Goal: Book appointment/travel/reservation

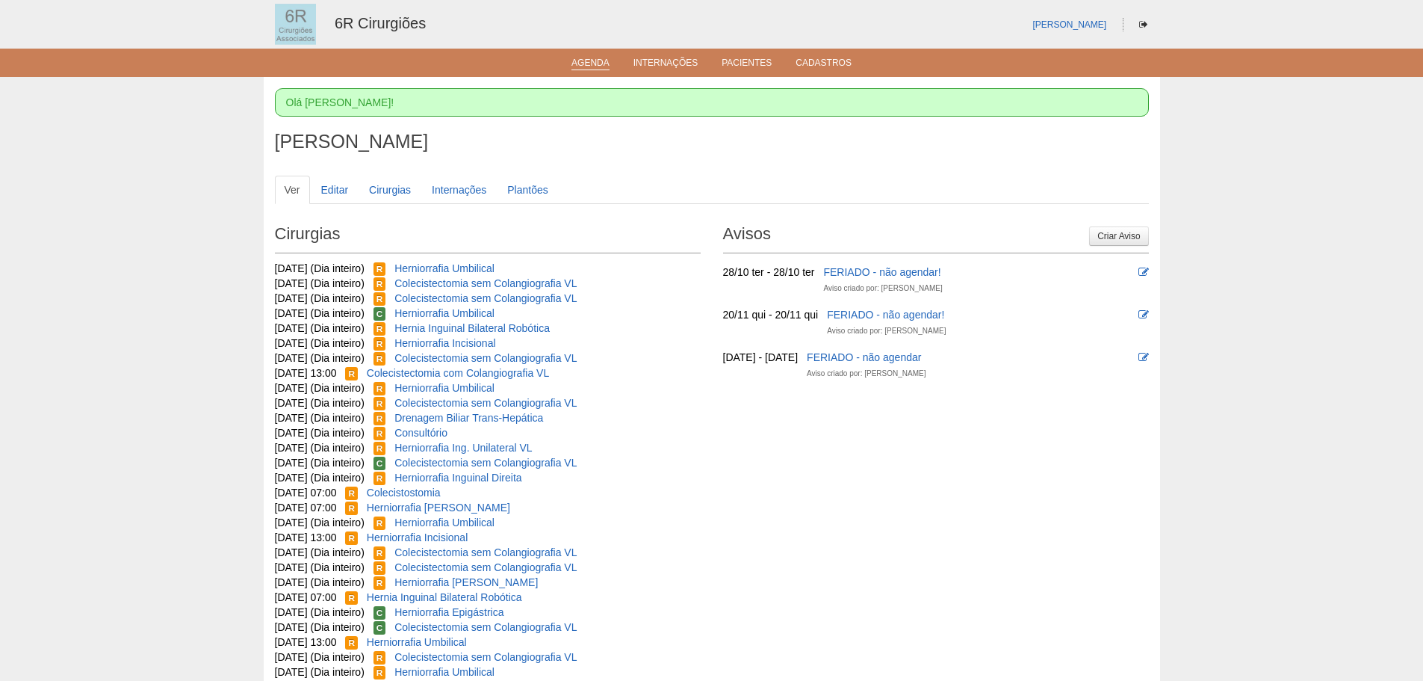
click at [581, 66] on link "Agenda" at bounding box center [591, 64] width 38 height 13
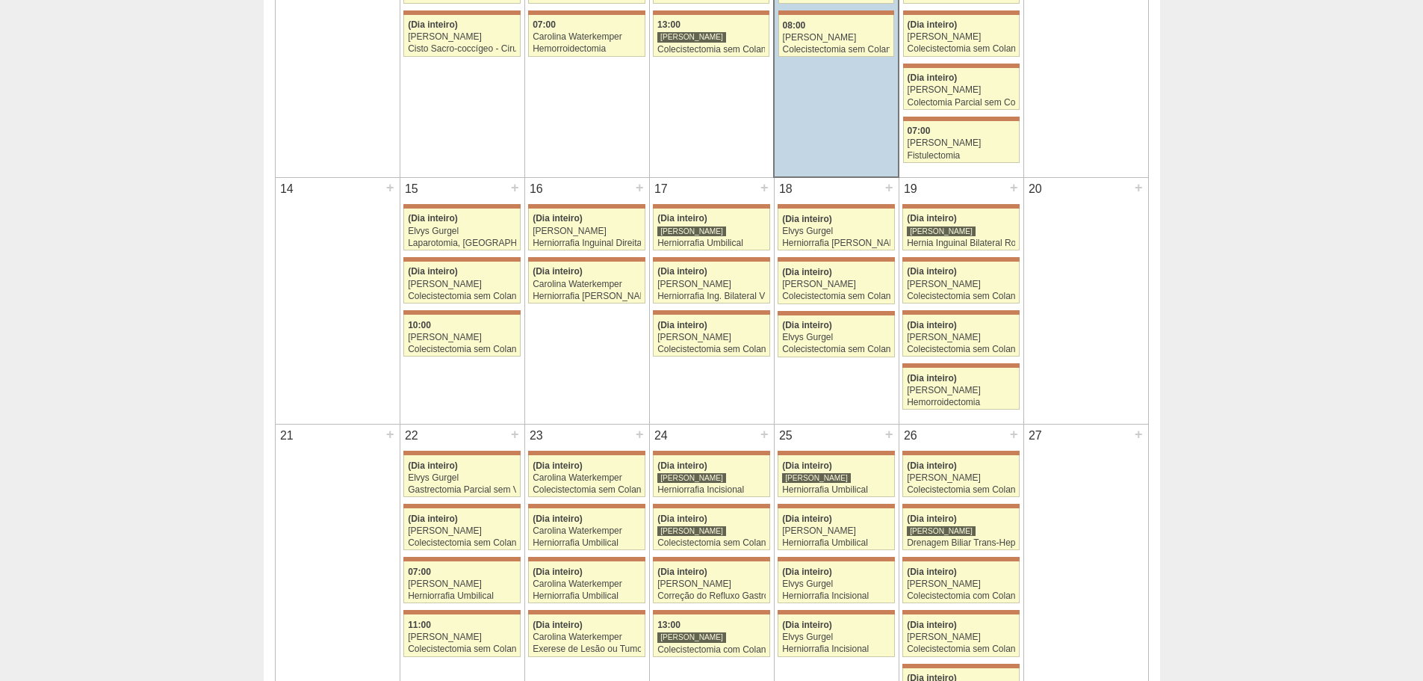
scroll to position [897, 0]
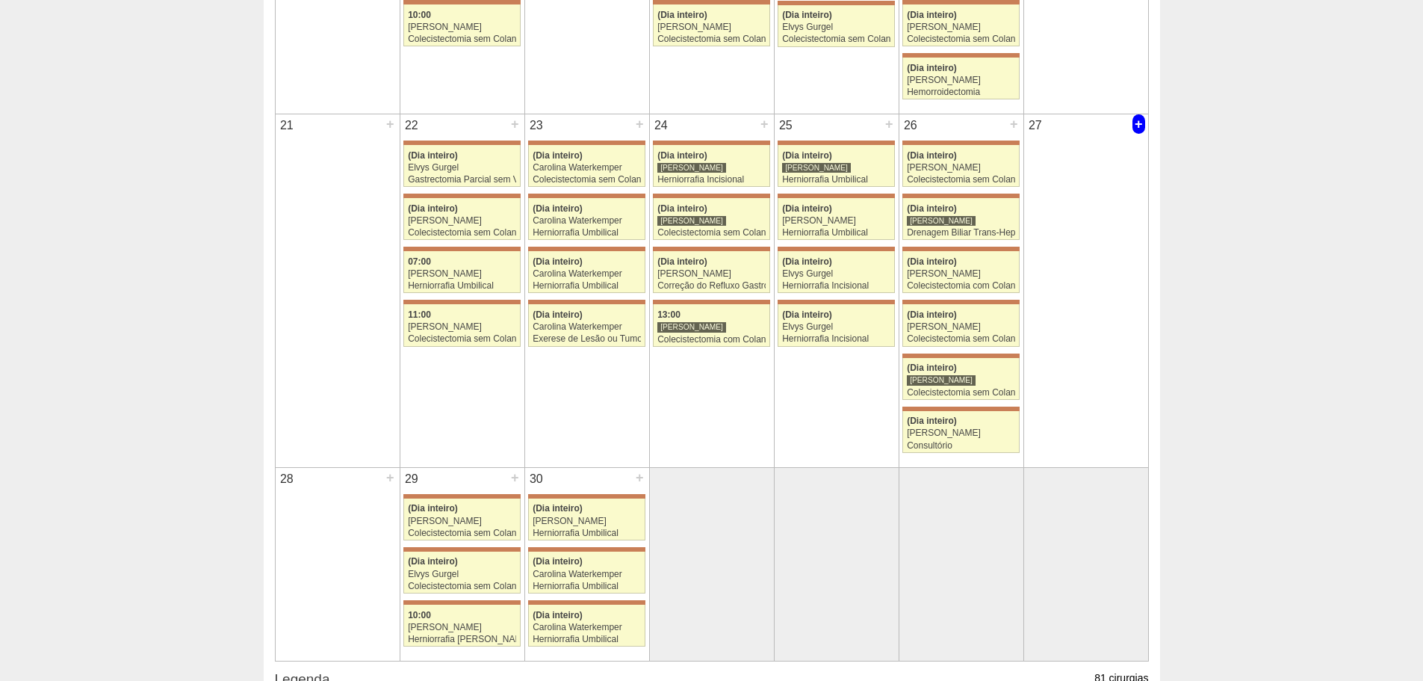
click at [1142, 127] on div "+" at bounding box center [1139, 123] width 13 height 19
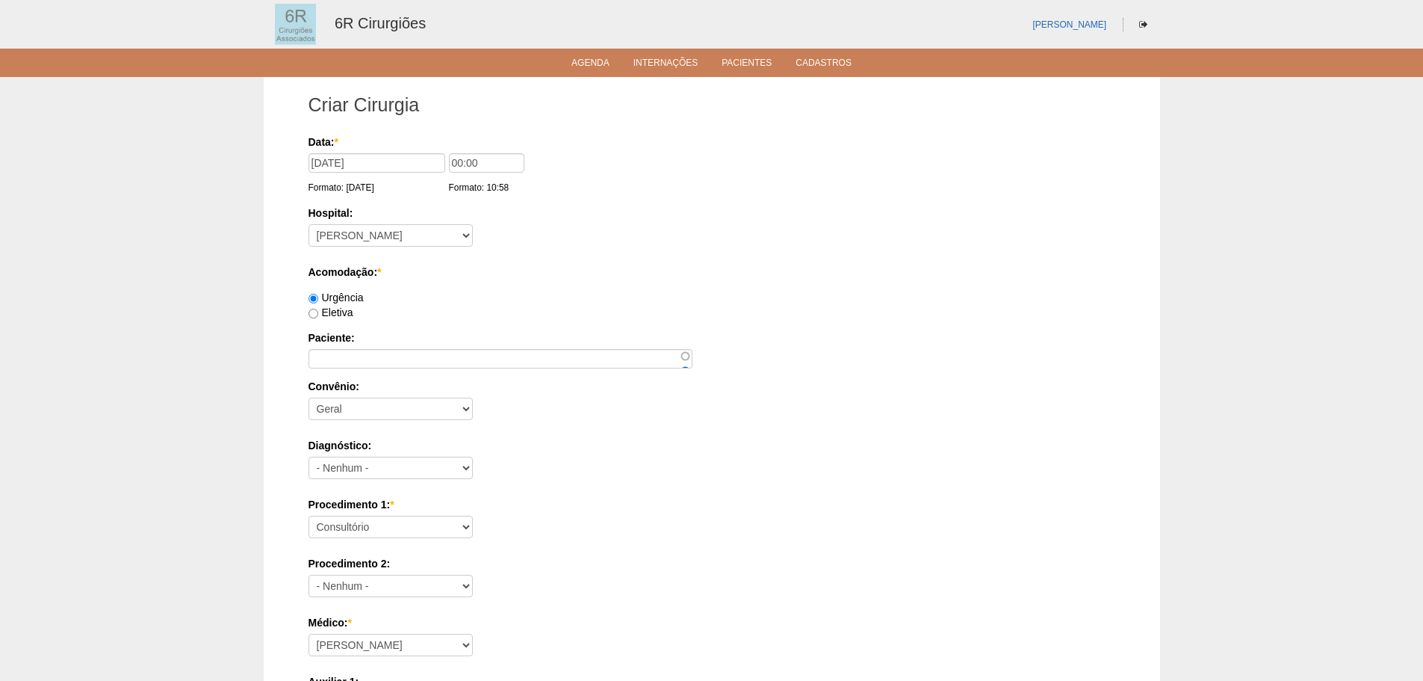
click at [339, 313] on label "Eletiva" at bounding box center [331, 312] width 45 height 12
click at [318, 313] on input "Eletiva" at bounding box center [314, 314] width 10 height 10
radio input "true"
click at [350, 351] on input "Paciente:" at bounding box center [501, 358] width 384 height 19
paste input "MONICA FERREIRA DE JESUS"
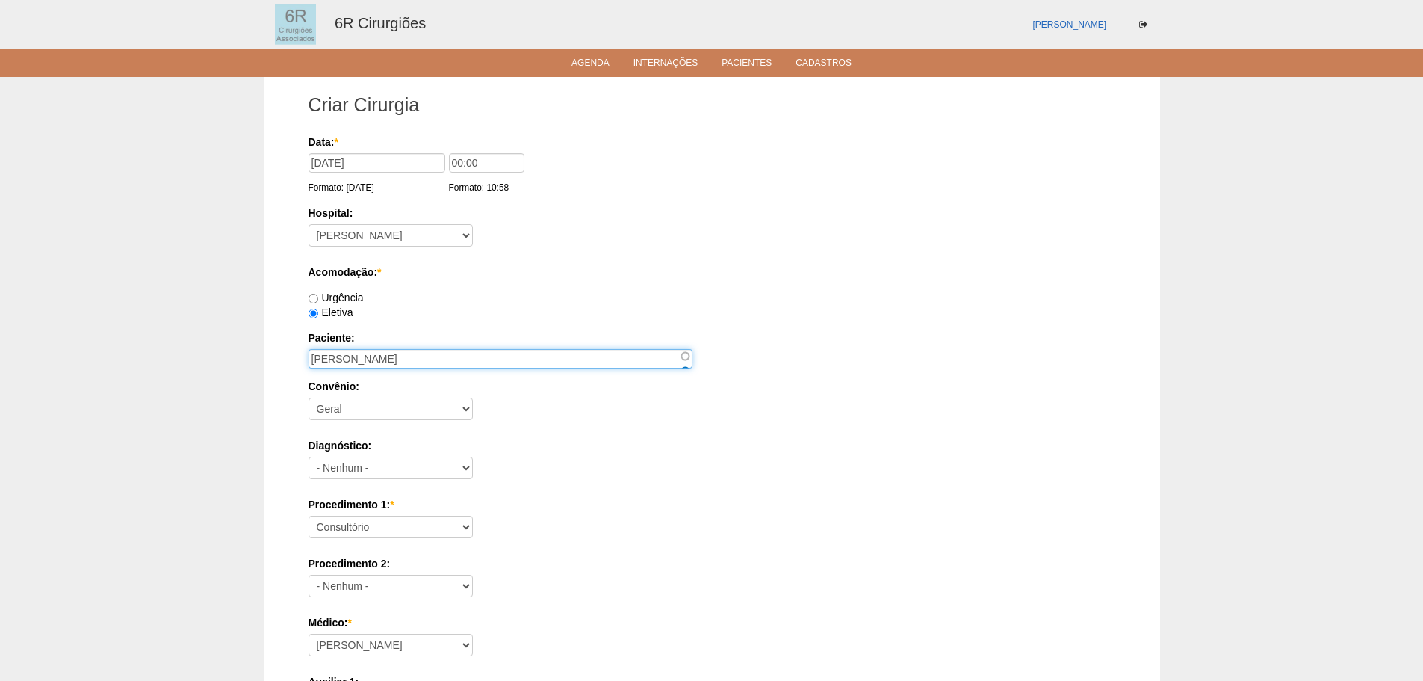
type input "MONICA FERREIRA DE JESUS"
click at [377, 524] on select "Consultório Abscesso Hepático - Drenagem Abscesso perianal Amputação Abdômino P…" at bounding box center [391, 527] width 164 height 22
select select "66621"
click at [309, 516] on select "Consultório Abscesso Hepático - Drenagem Abscesso perianal Amputação Abdômino P…" at bounding box center [391, 527] width 164 height 22
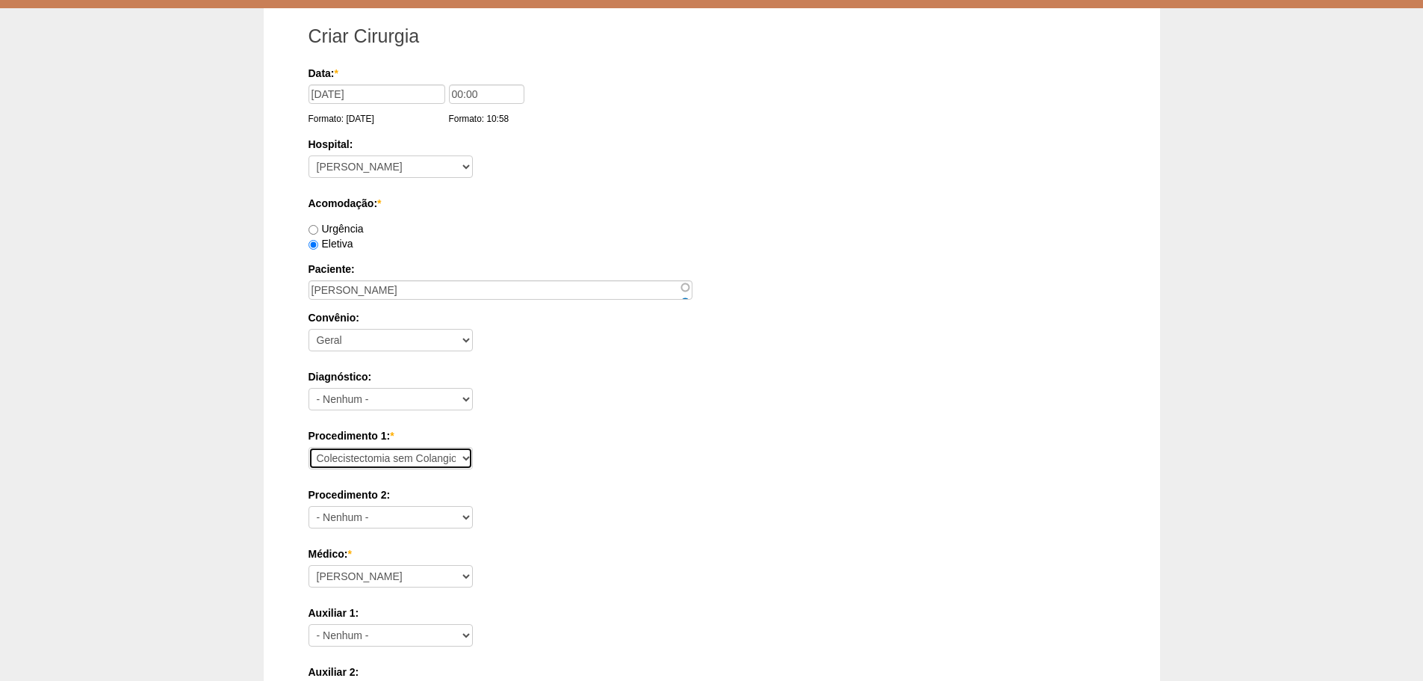
scroll to position [149, 0]
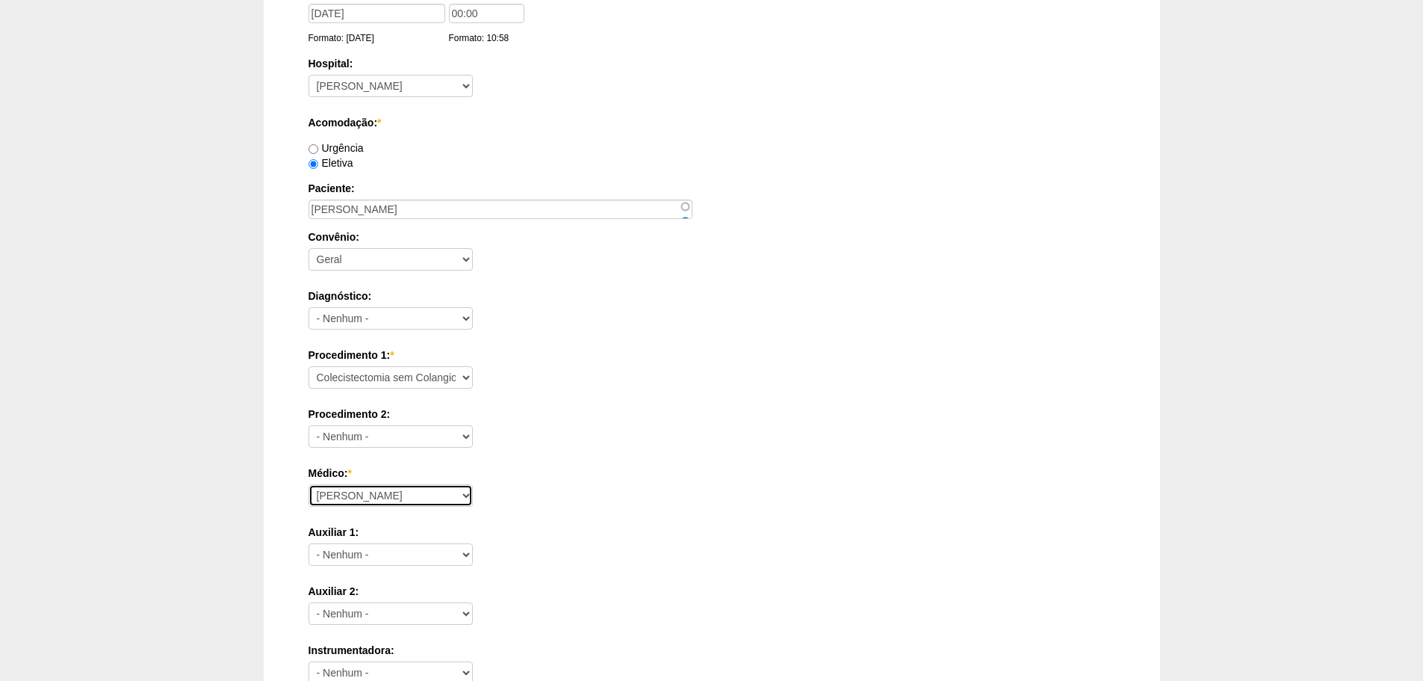
click at [380, 498] on select "Aline Zanon Bariatricas Bruno Bulisani Bruno Oliveira Carolina Waterkemper Elvy…" at bounding box center [391, 495] width 164 height 22
select select "72"
click at [309, 484] on select "Aline Zanon Bariatricas Bruno Bulisani Bruno Oliveira Carolina Waterkemper Elvy…" at bounding box center [391, 495] width 164 height 22
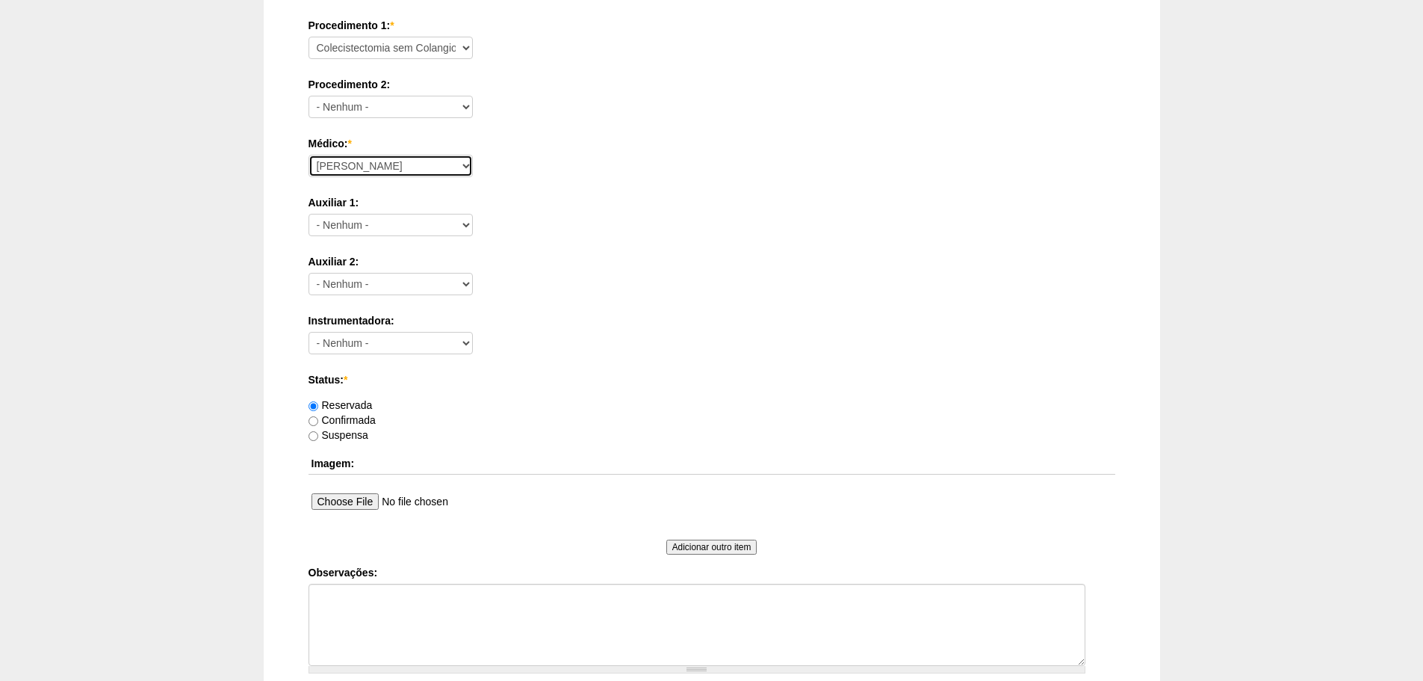
scroll to position [598, 0]
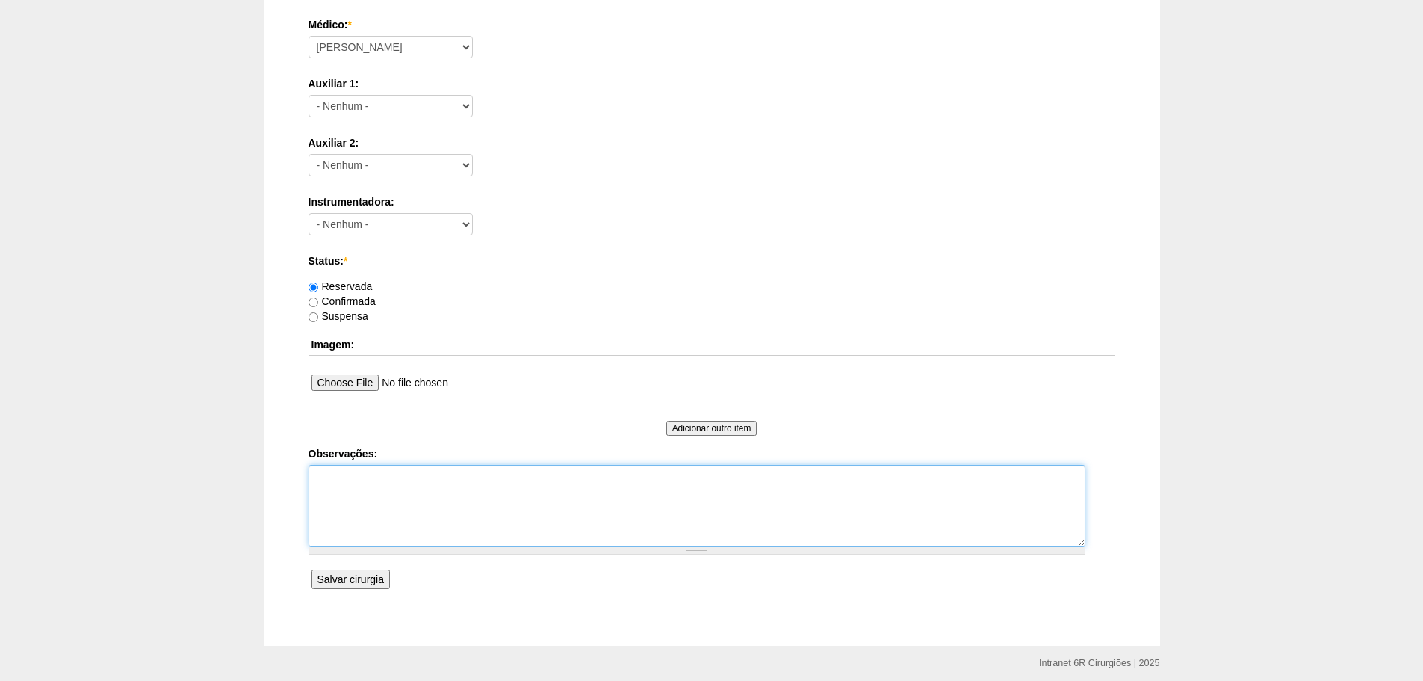
click at [445, 535] on textarea "Observações:" at bounding box center [697, 506] width 777 height 82
click at [442, 473] on textarea "ESPOSA MARCELO CICRCULANTE DE SALA" at bounding box center [697, 506] width 777 height 82
type textarea "ESPOSA MARCELO CIRCCULANTE DE SALA"
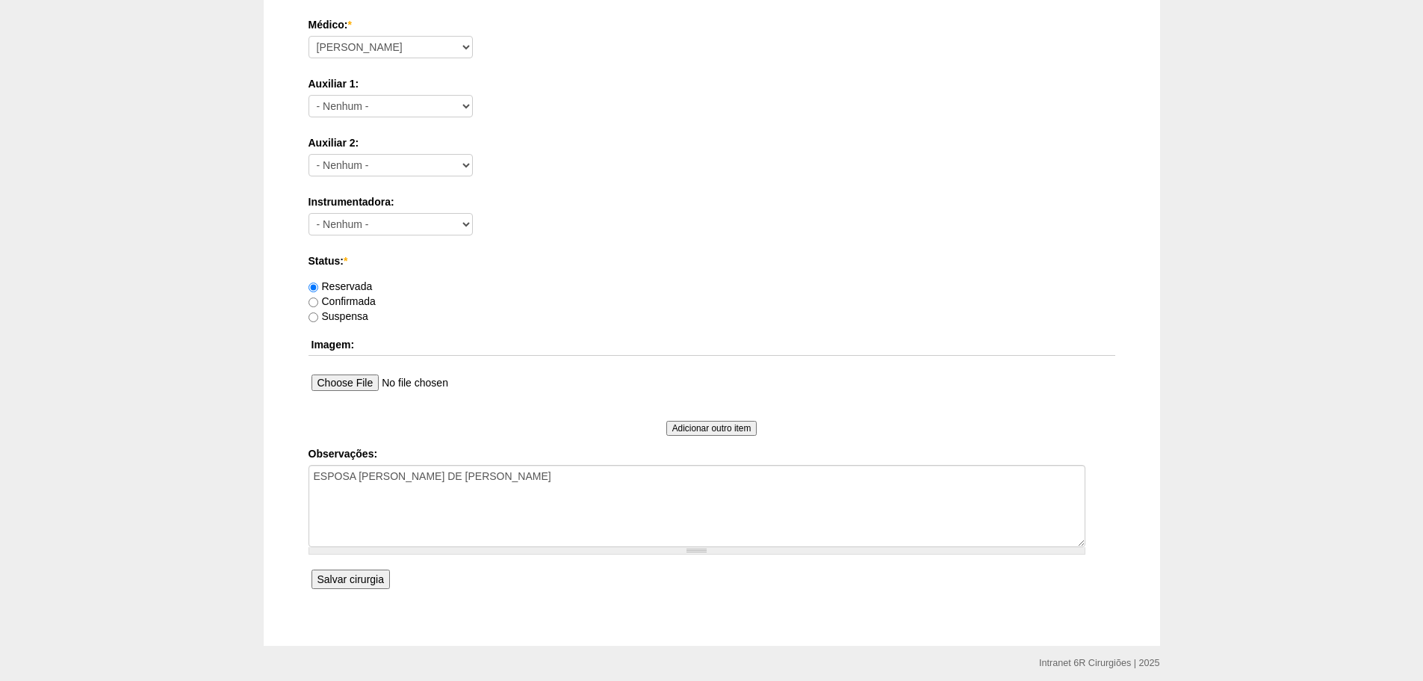
click at [342, 577] on input "Salvar cirurgia" at bounding box center [351, 578] width 78 height 19
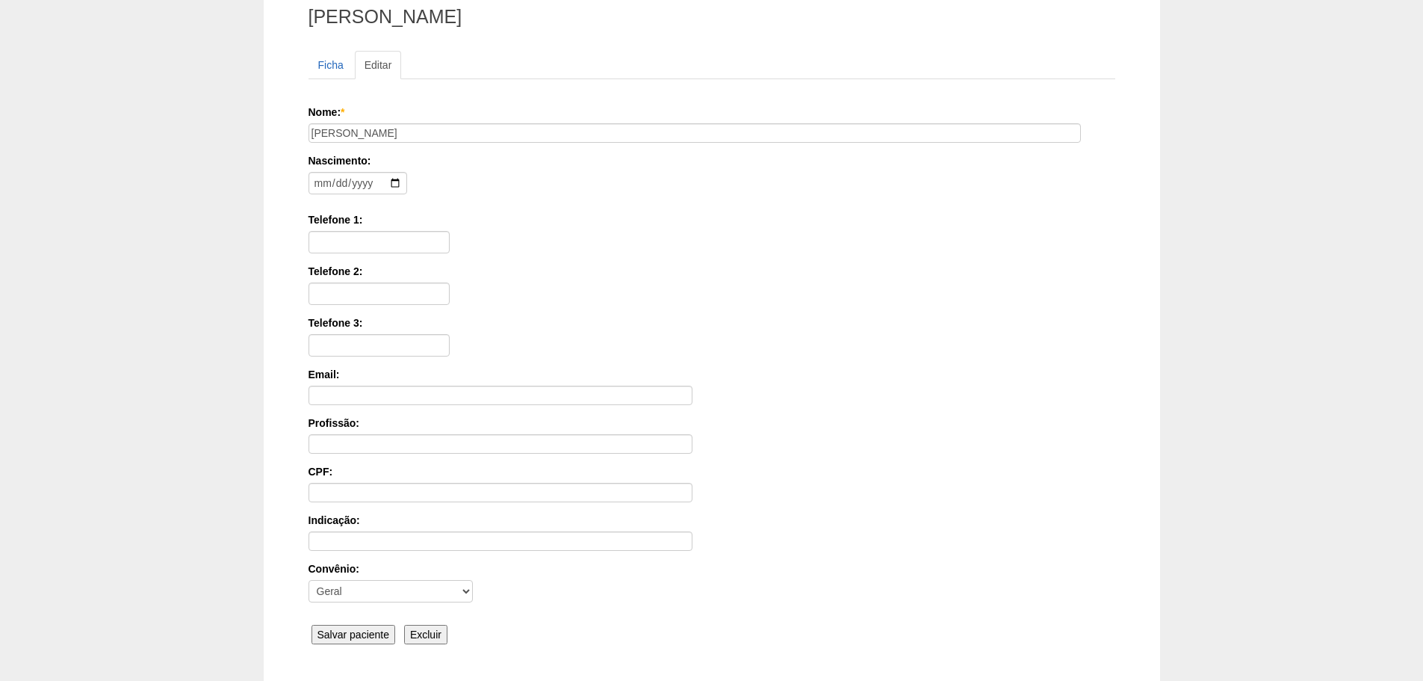
scroll to position [232, 0]
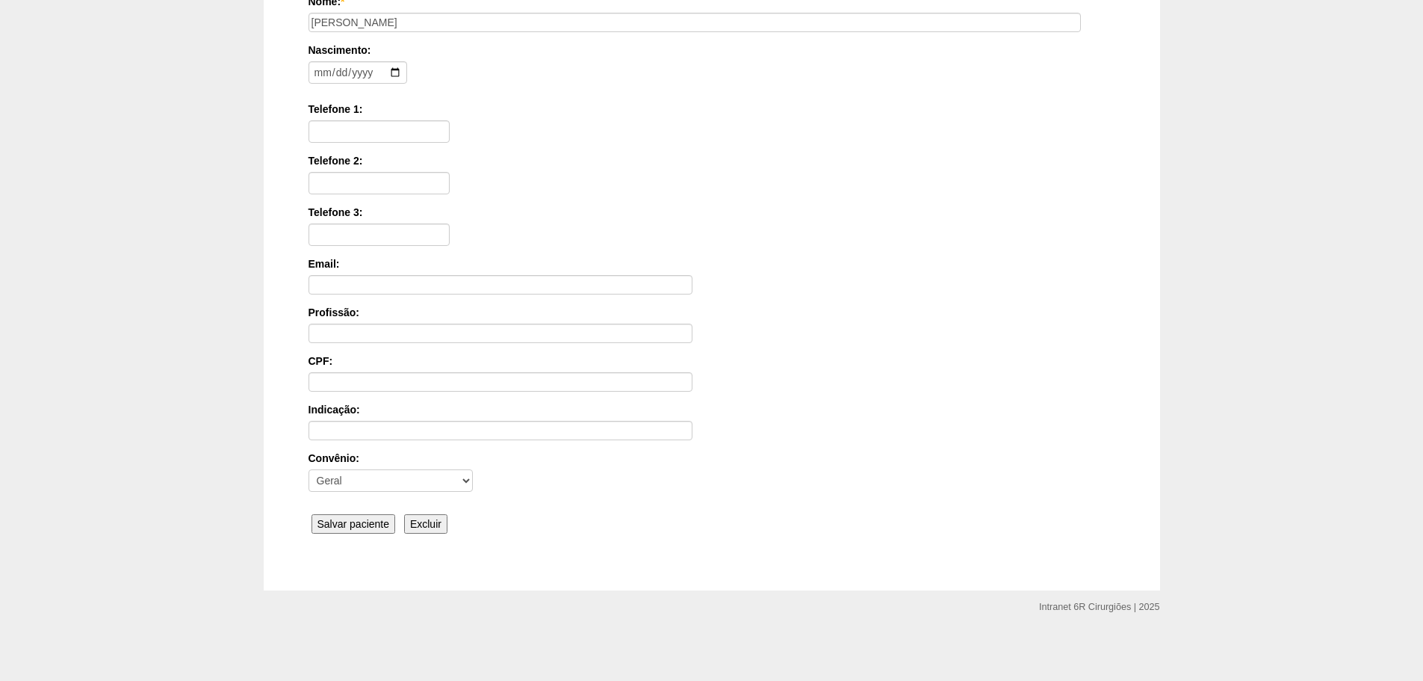
click at [358, 522] on input "Salvar paciente" at bounding box center [354, 523] width 84 height 19
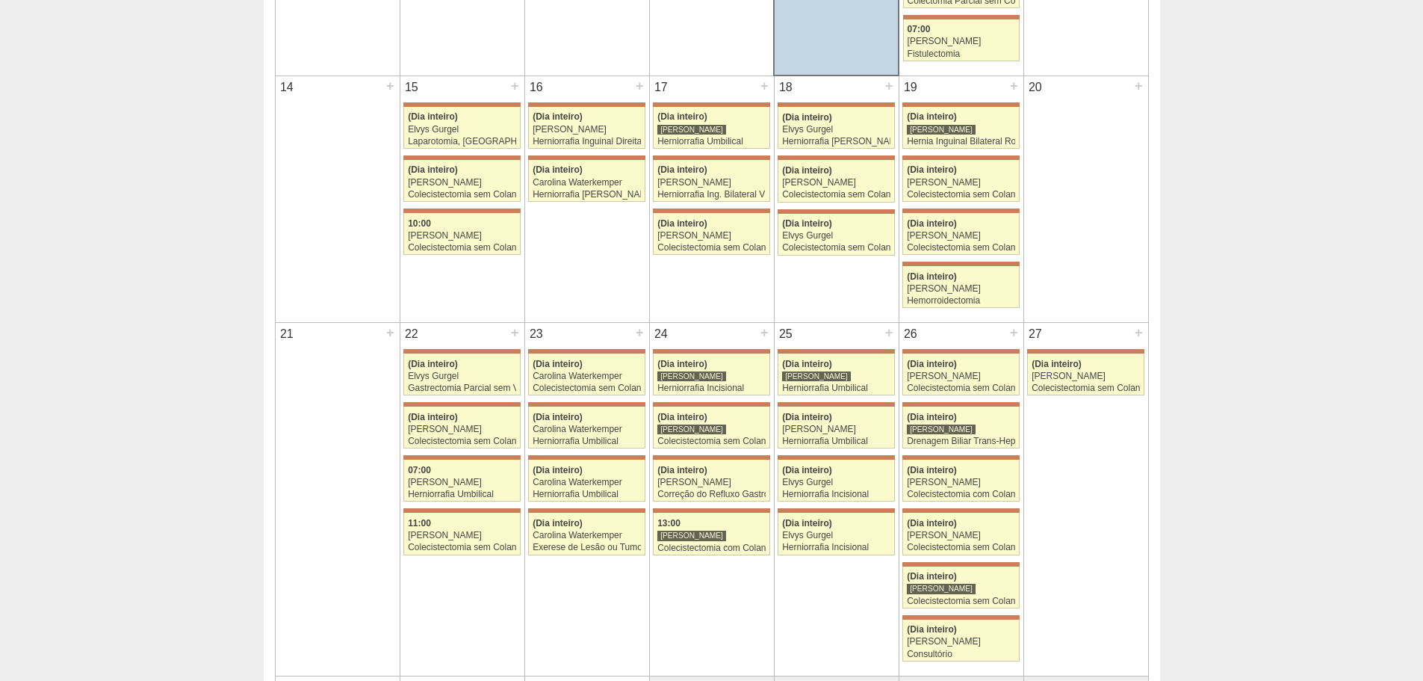
scroll to position [747, 0]
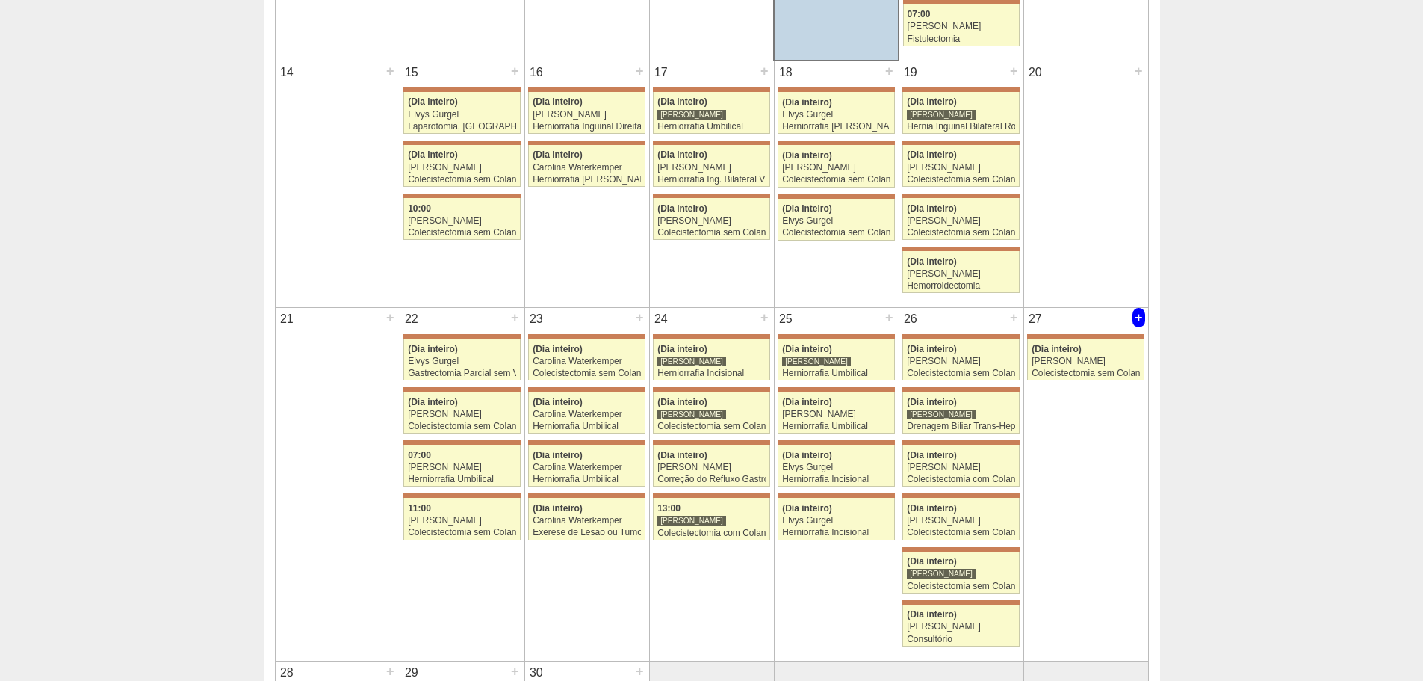
click at [1137, 321] on div "+" at bounding box center [1139, 317] width 13 height 19
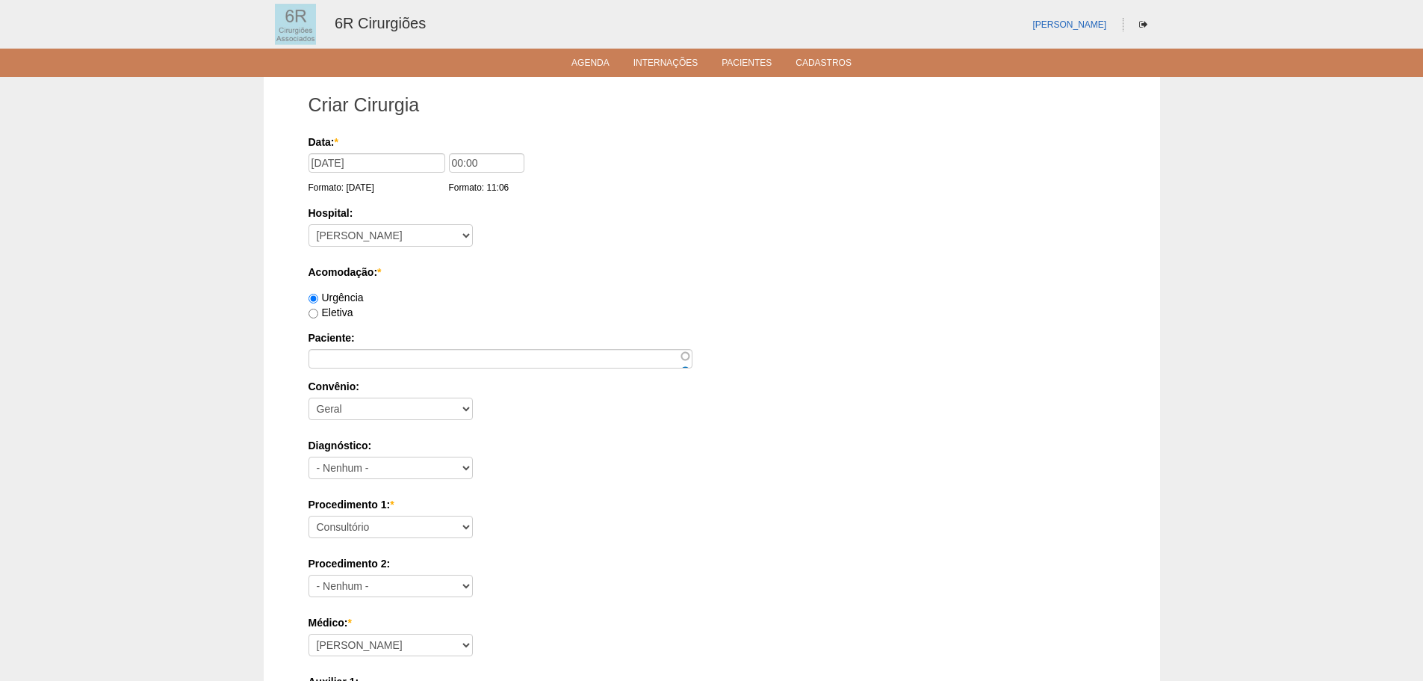
click at [315, 305] on div "Eletiva" at bounding box center [712, 312] width 807 height 15
click at [330, 313] on label "Eletiva" at bounding box center [331, 312] width 45 height 12
click at [318, 313] on input "Eletiva" at bounding box center [314, 314] width 10 height 10
radio input "true"
click at [367, 358] on input "Paciente:" at bounding box center [501, 358] width 384 height 19
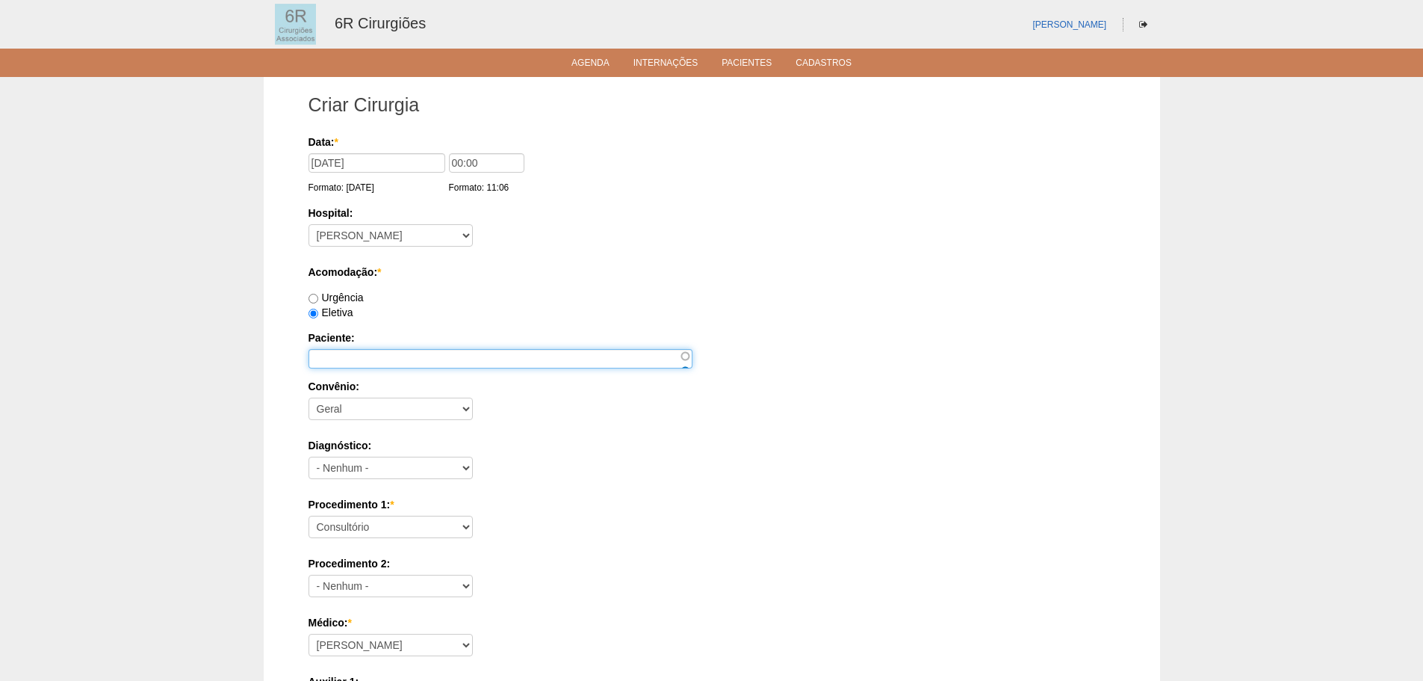
paste input "JEFERSON DE [PERSON_NAME]"
type input "JEFERSON DE [PERSON_NAME]"
click at [436, 541] on div "Procedimento 1: * Consultório Abscesso Hepático - Drenagem Abscesso perianal Am…" at bounding box center [712, 521] width 807 height 49
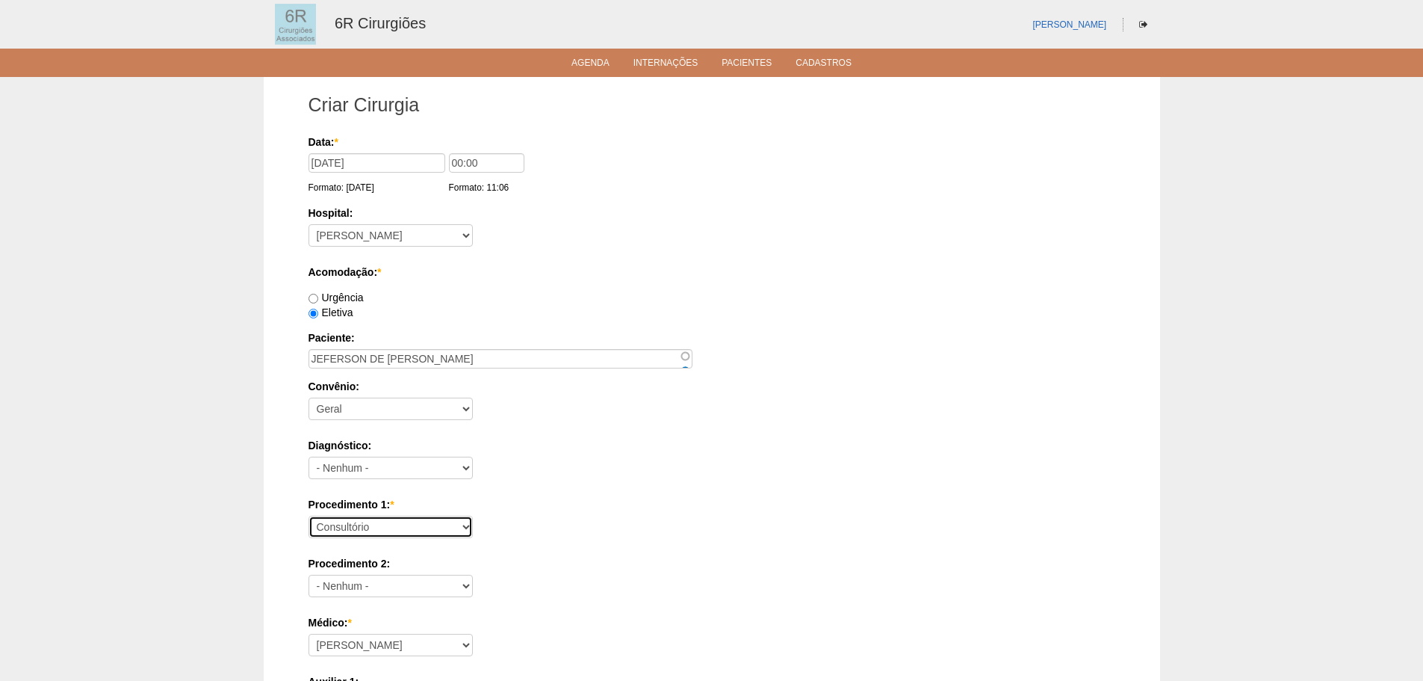
click at [435, 536] on select "Consultório Abscesso Hepático - Drenagem Abscesso perianal Amputação Abdômino P…" at bounding box center [391, 527] width 164 height 22
select select "66621"
click at [309, 516] on select "Consultório Abscesso Hepático - Drenagem Abscesso perianal Amputação Abdômino P…" at bounding box center [391, 527] width 164 height 22
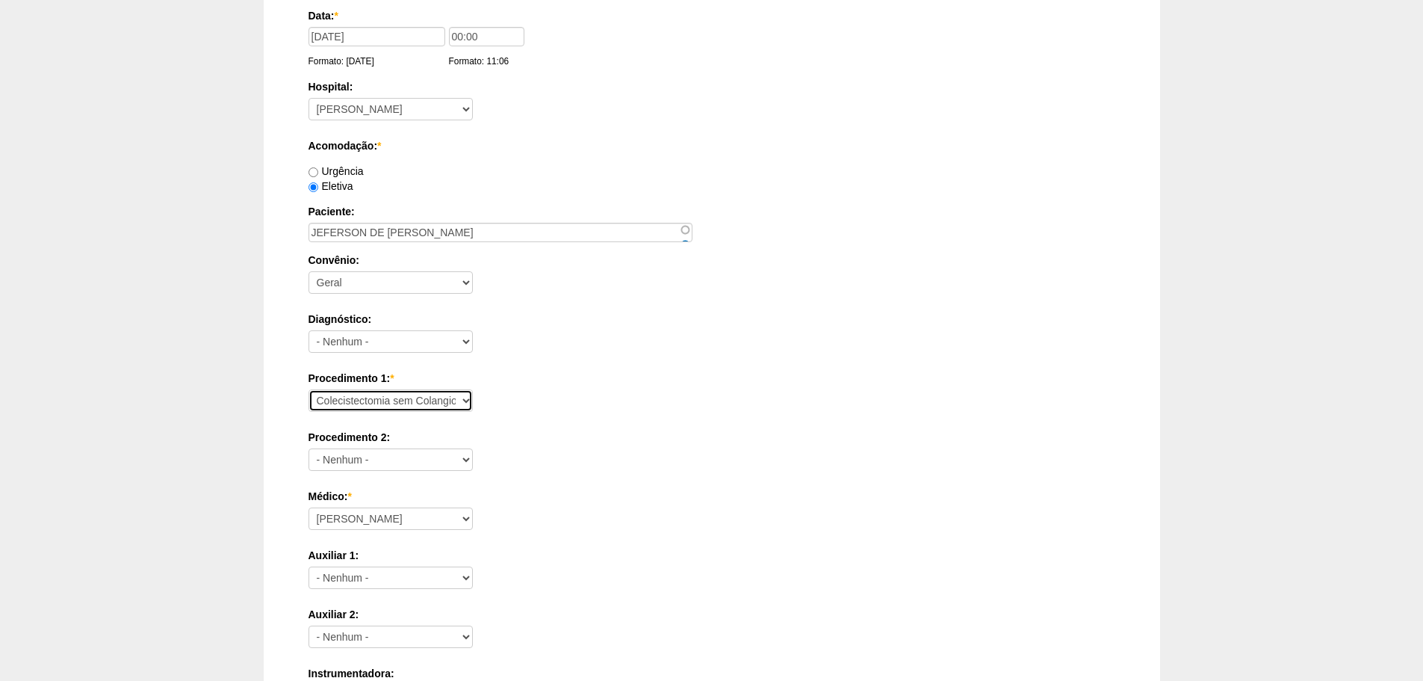
scroll to position [374, 0]
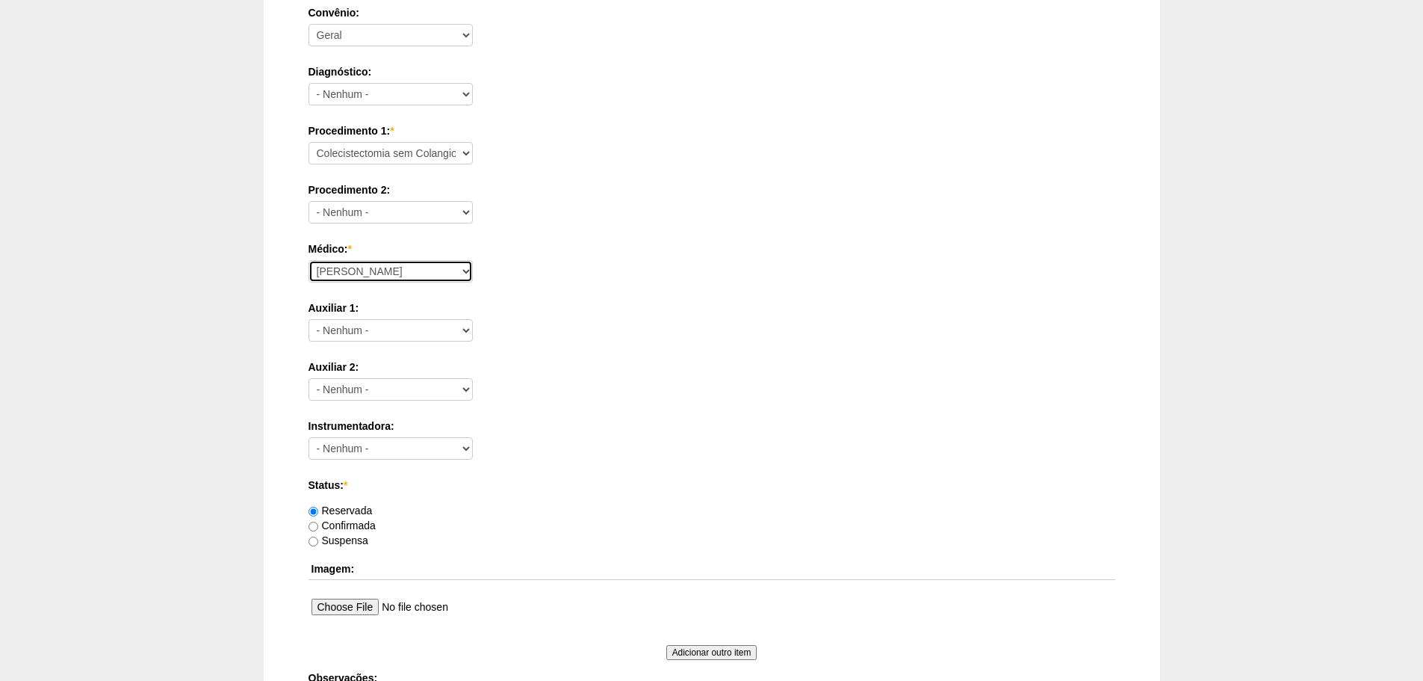
click at [397, 268] on select "Aline Zanon Bariatricas Bruno Bulisani Bruno Oliveira Carolina Waterkemper Elvy…" at bounding box center [391, 271] width 164 height 22
click at [882, 225] on div "Procedimento 2: - Nenhum - Consultório Abscesso Hepático - Drenagem Abscesso pe…" at bounding box center [712, 206] width 807 height 49
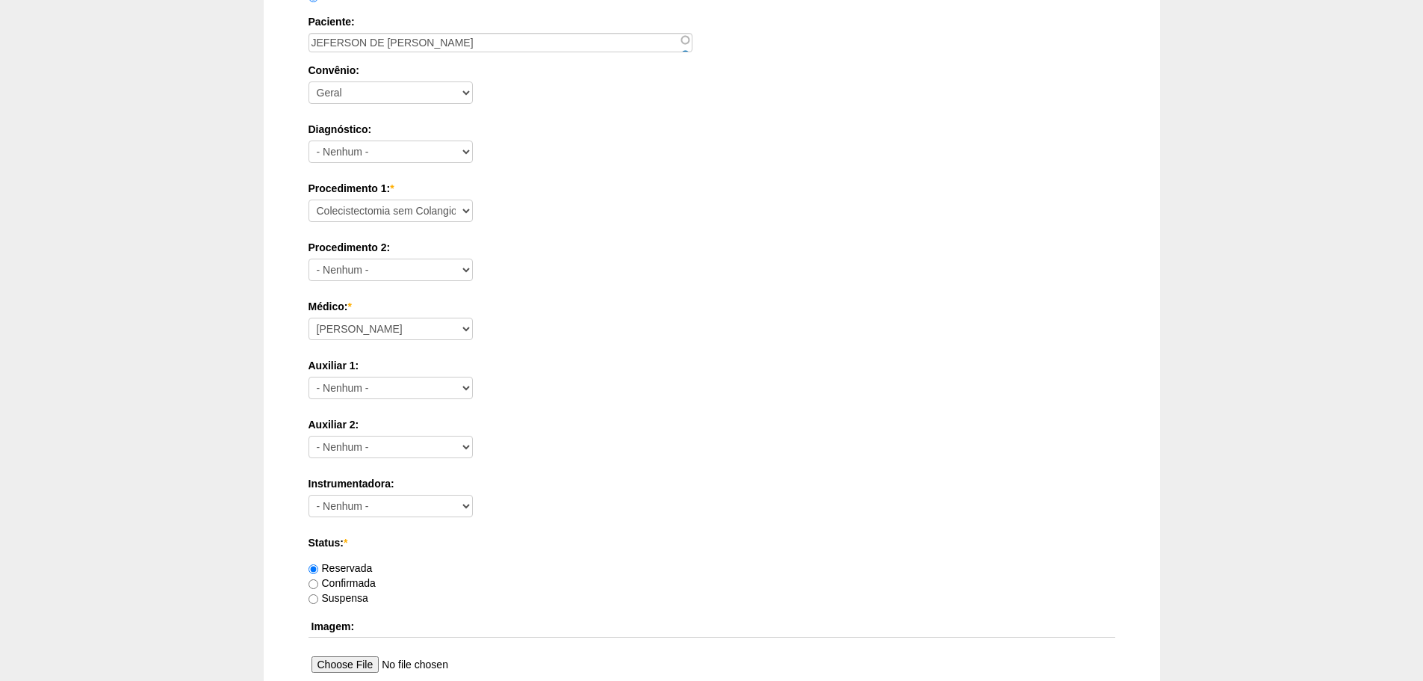
scroll to position [224, 0]
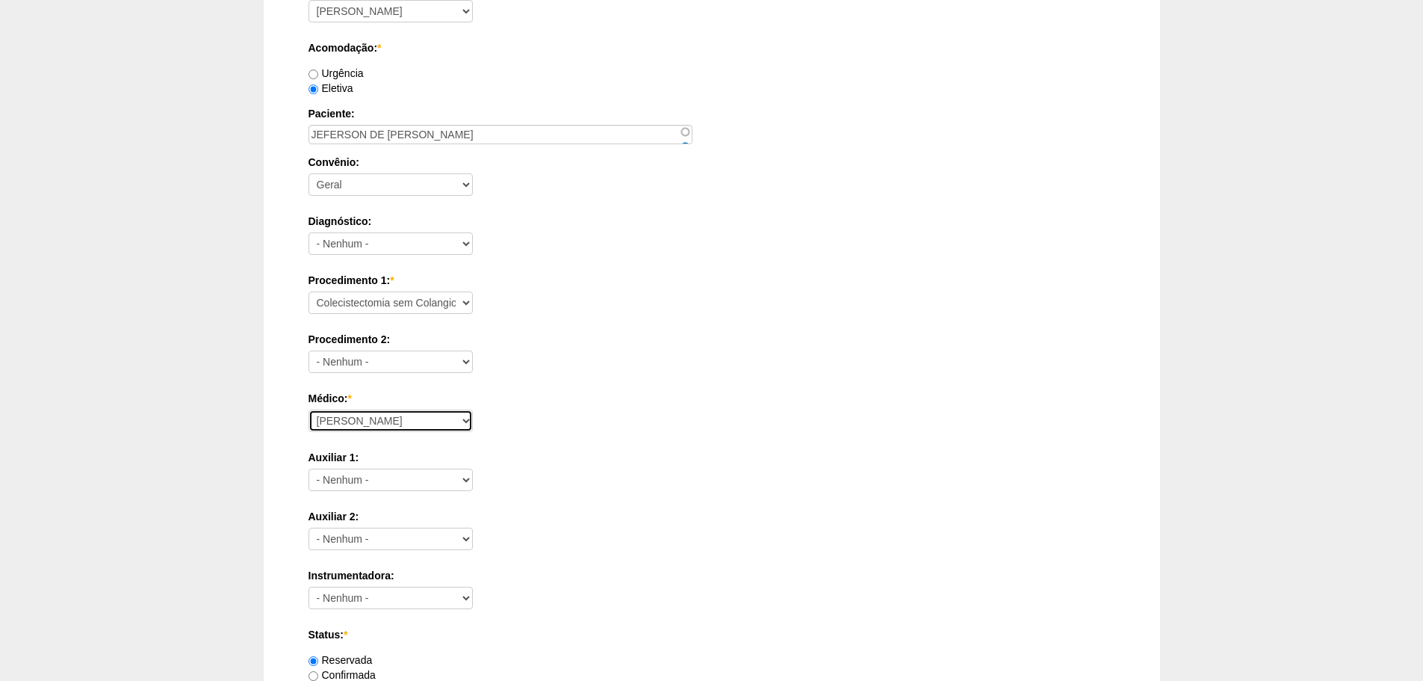
click at [416, 419] on select "Aline Zanon Bariatricas Bruno Bulisani Bruno Oliveira Carolina Waterkemper Elvy…" at bounding box center [391, 420] width 164 height 22
select select "72"
click at [309, 409] on select "Aline Zanon Bariatricas Bruno Bulisani Bruno Oliveira Carolina Waterkemper Elvy…" at bounding box center [391, 420] width 164 height 22
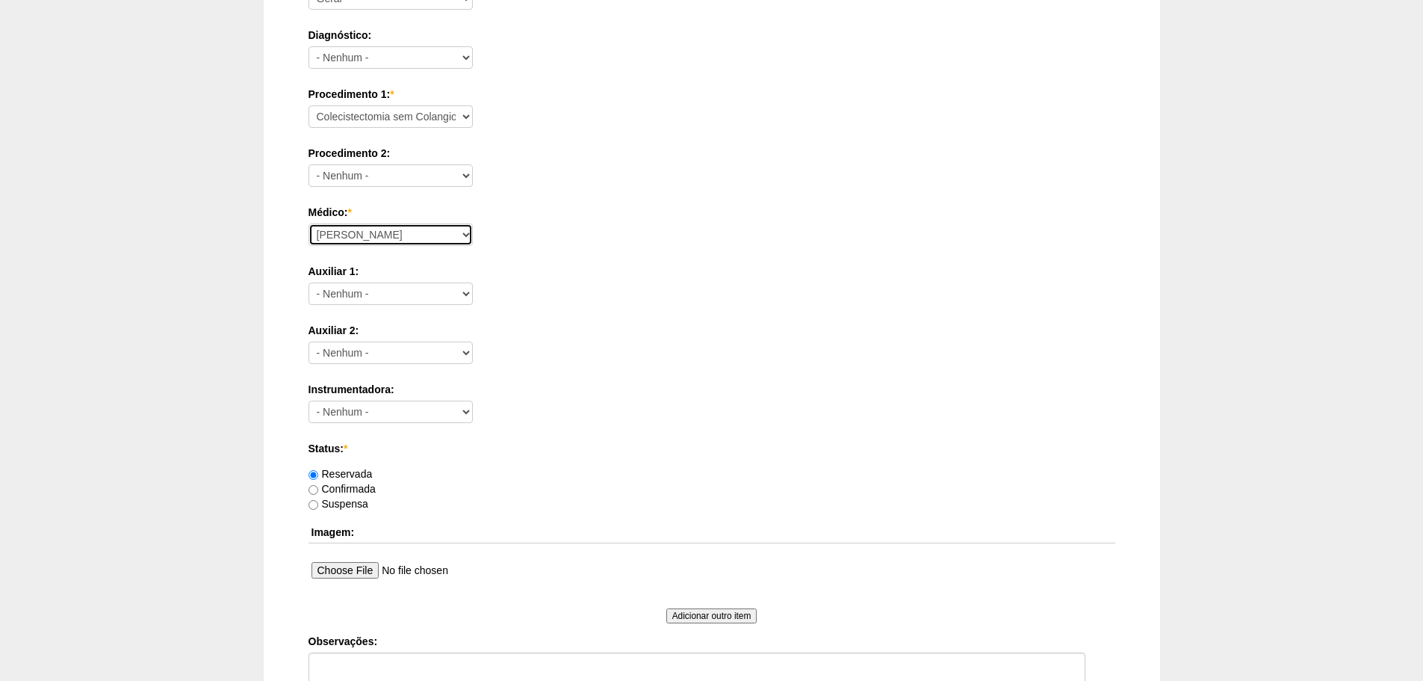
scroll to position [653, 0]
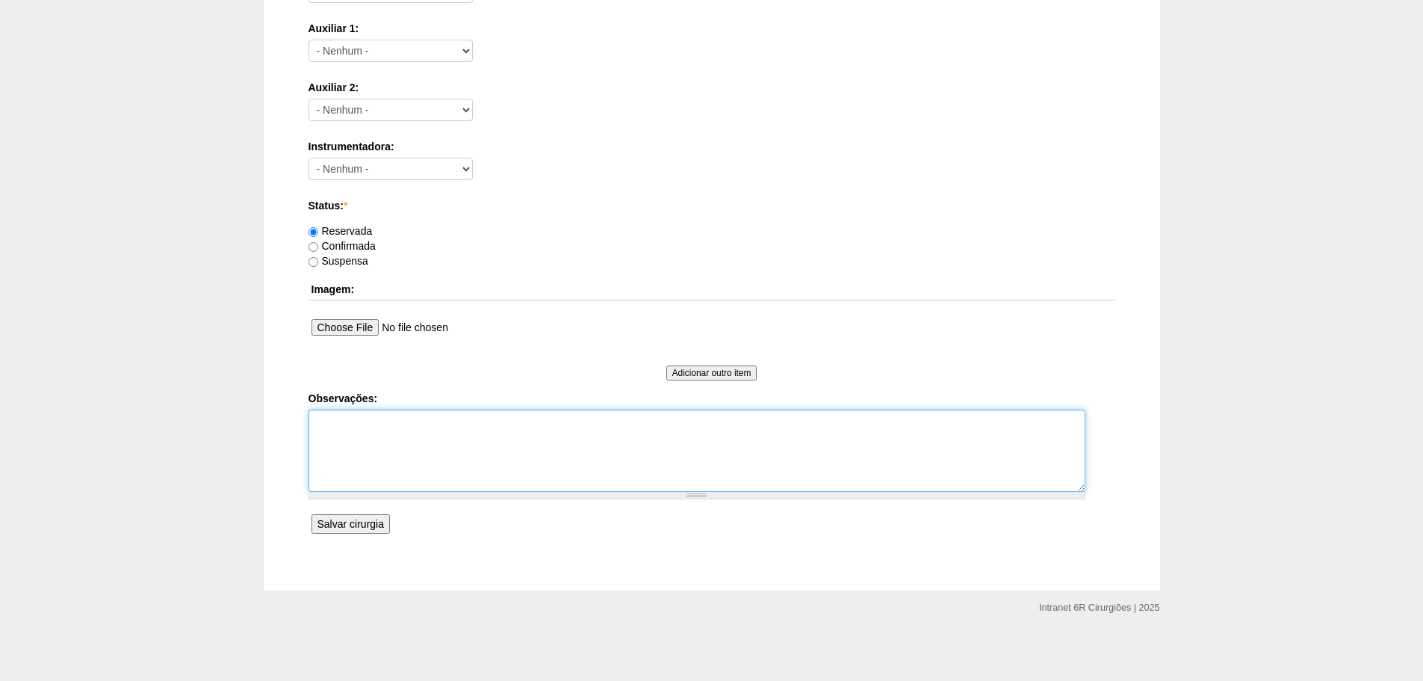
click at [542, 469] on textarea "Observações:" at bounding box center [697, 450] width 777 height 82
type textarea "F"
paste textarea "JEFERSON DE [PERSON_NAME]"
type textarea "JEFERSON DE [PERSON_NAME]"
type textarea "[PERSON_NAME] RECEPÇÃO"
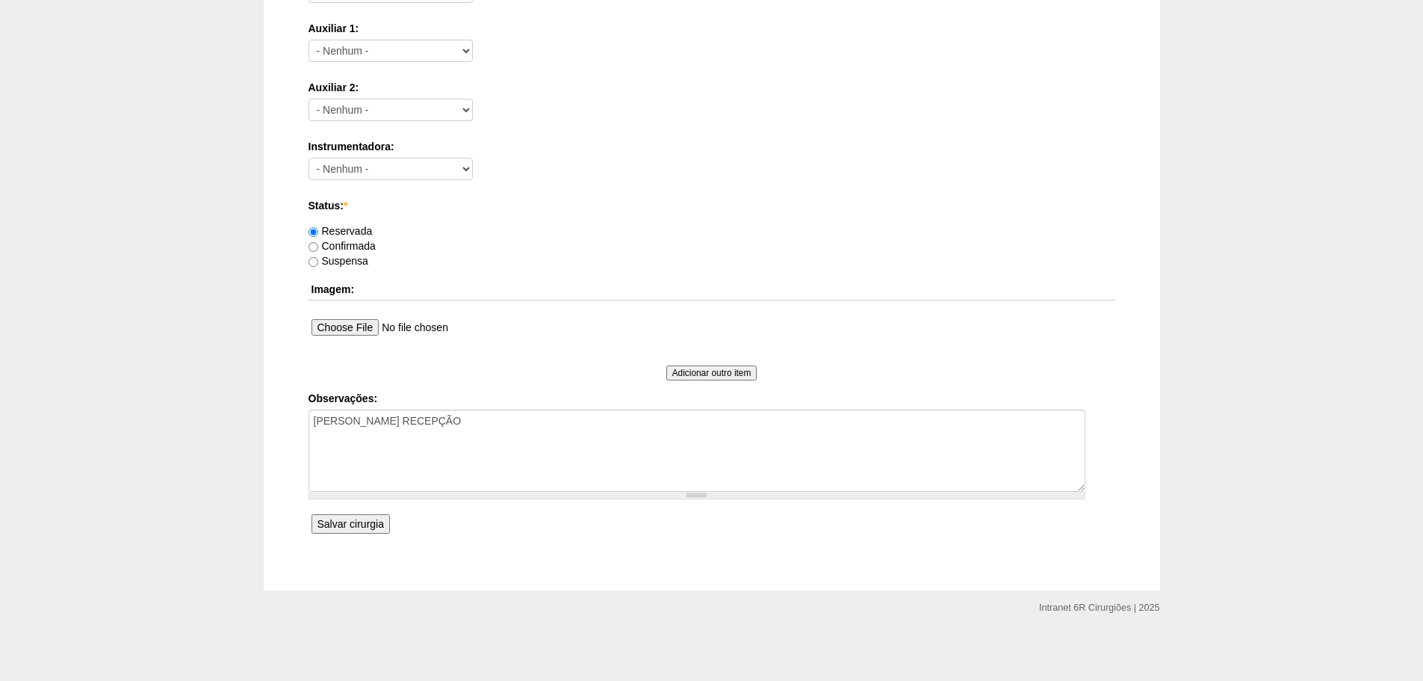
click at [300, 521] on div "Criar Cirurgia Data: * 27/09/2025 Formato: 11/09/2025 00:00 Formato: 11:06 Hosp…" at bounding box center [711, 7] width 829 height 1166
click at [345, 515] on input "Salvar cirurgia" at bounding box center [351, 523] width 78 height 19
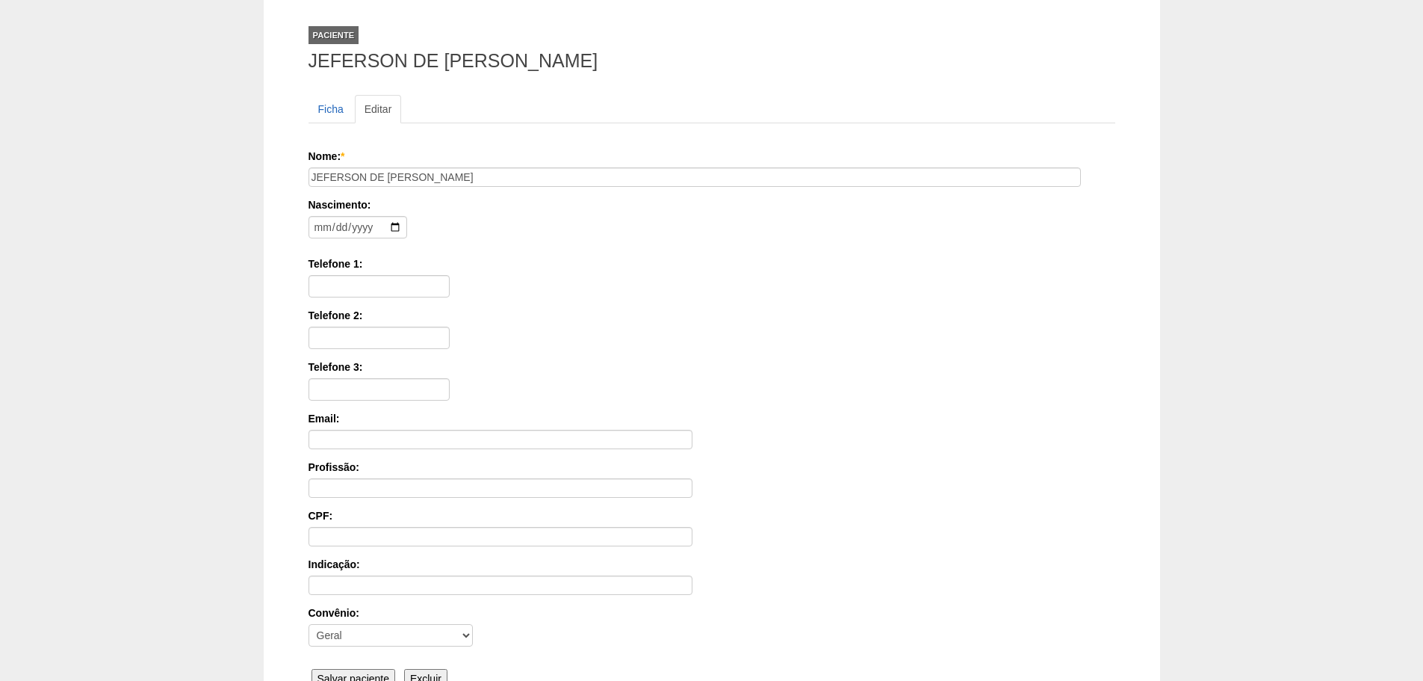
scroll to position [232, 0]
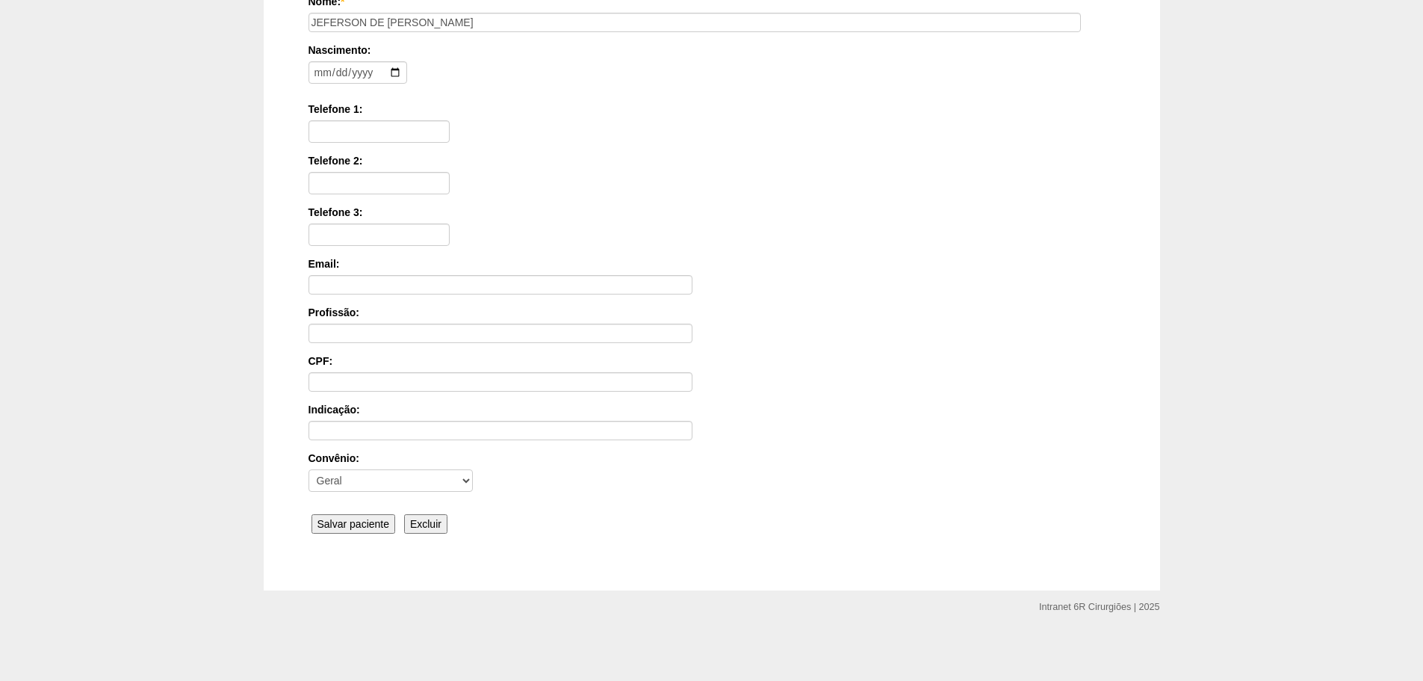
click at [341, 522] on input "Salvar paciente" at bounding box center [354, 523] width 84 height 19
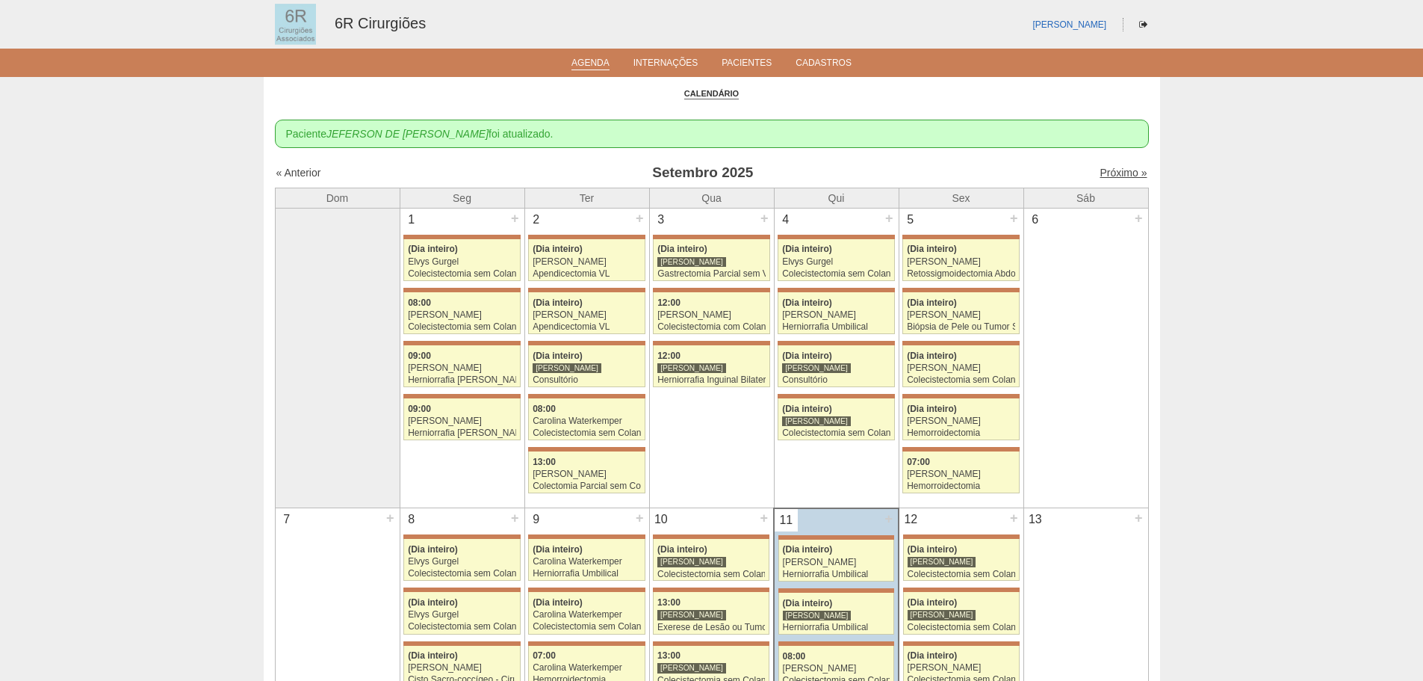
click at [1117, 170] on link "Próximo »" at bounding box center [1123, 173] width 47 height 12
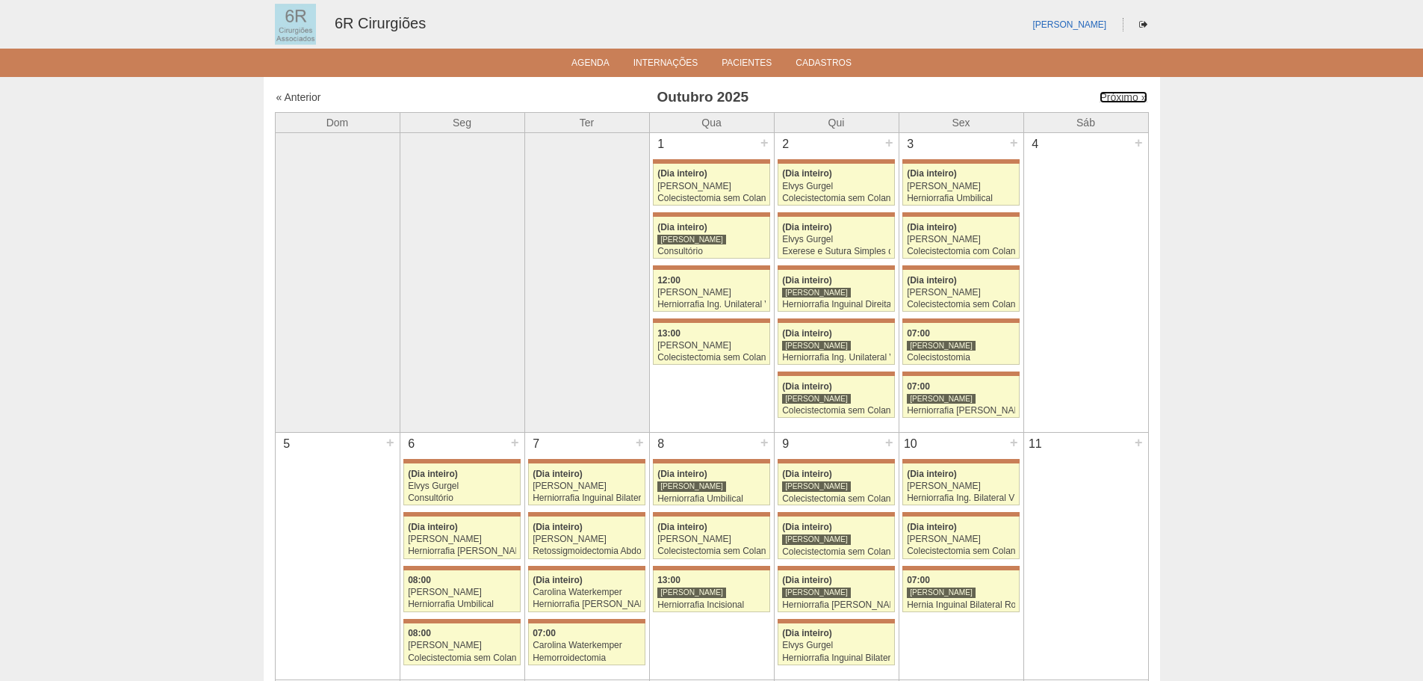
click at [1117, 90] on div "Próximo »" at bounding box center [1042, 97] width 209 height 15
click at [1114, 97] on link "Próximo »" at bounding box center [1123, 97] width 47 height 12
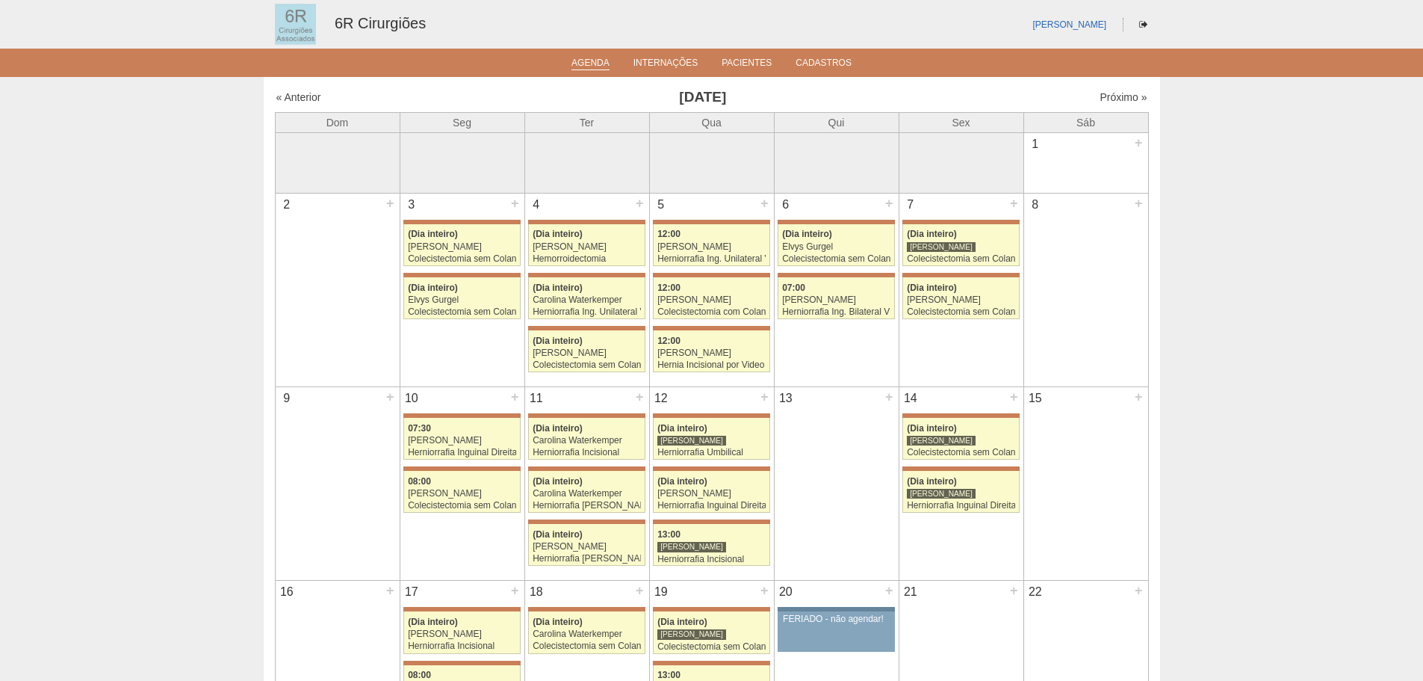
click at [595, 57] on li "Agenda" at bounding box center [590, 62] width 59 height 12
click at [596, 58] on link "Agenda" at bounding box center [591, 64] width 38 height 13
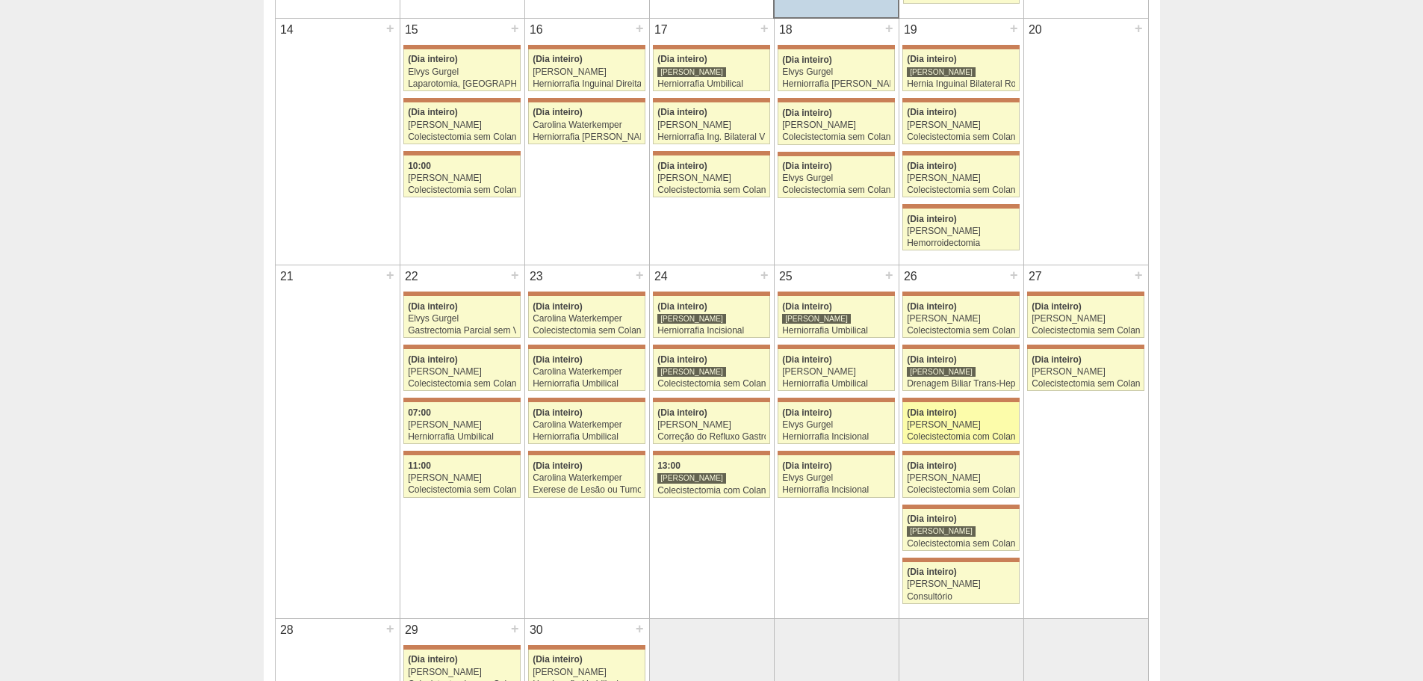
scroll to position [747, 0]
click at [1110, 365] on link "71785 [PERSON_NAME] (Dia inteiro) [PERSON_NAME] Colecistectomia sem Colangiogra…" at bounding box center [1085, 368] width 117 height 42
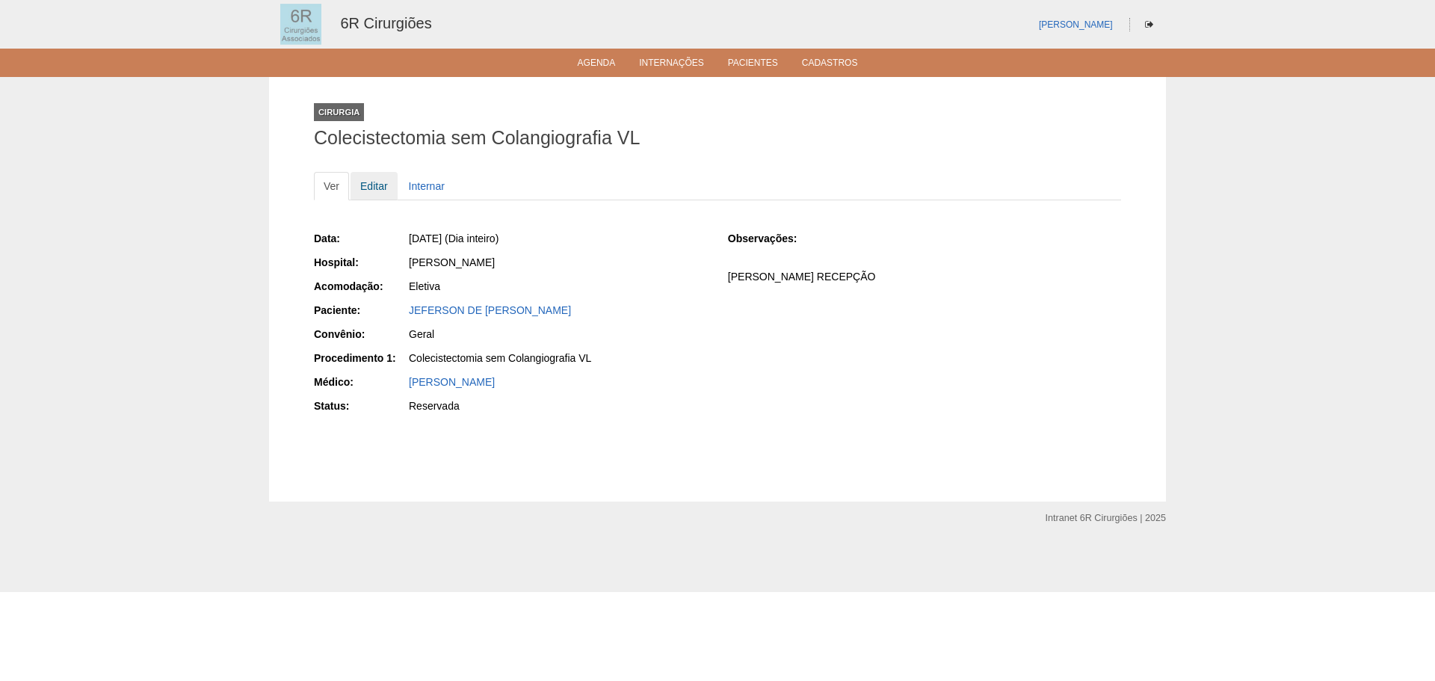
click at [383, 191] on link "Editar" at bounding box center [373, 186] width 47 height 28
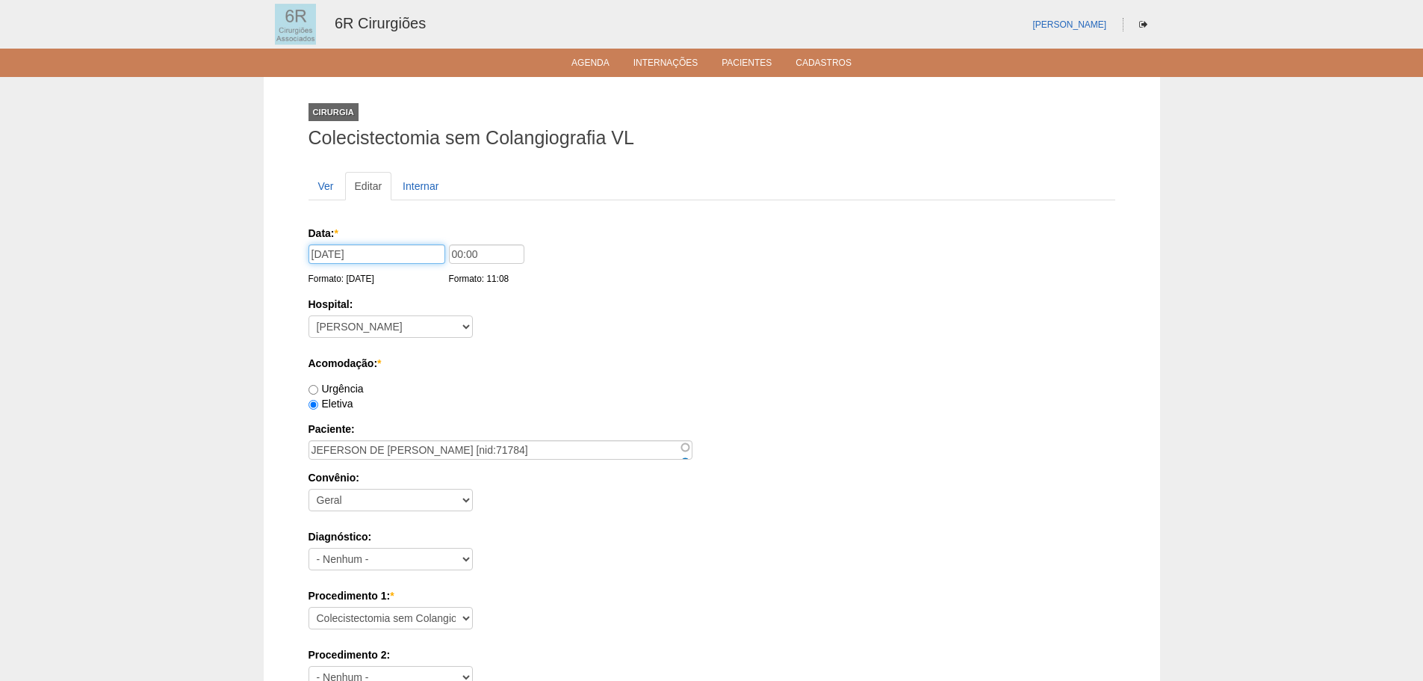
click at [424, 258] on input "27/09/2025" at bounding box center [377, 253] width 137 height 19
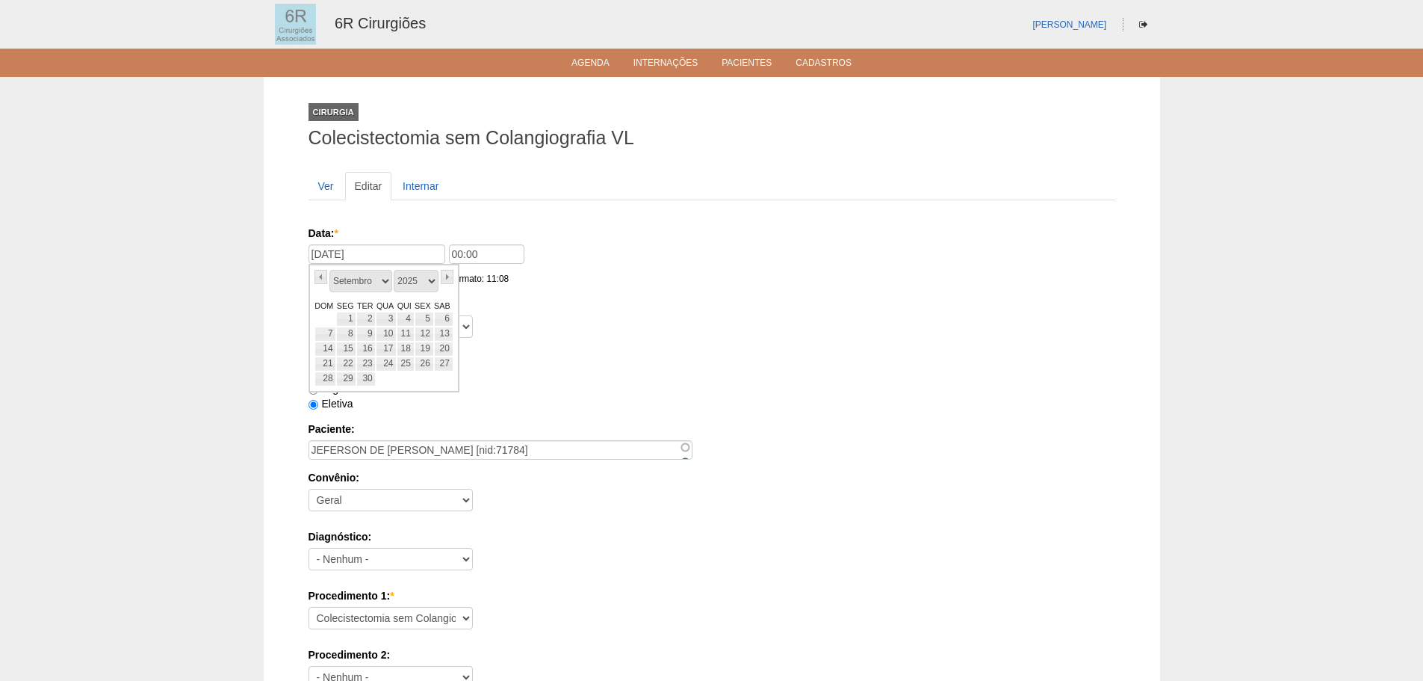
click at [437, 267] on div "27/09/2025 Formato: 11/09/2025" at bounding box center [379, 265] width 140 height 42
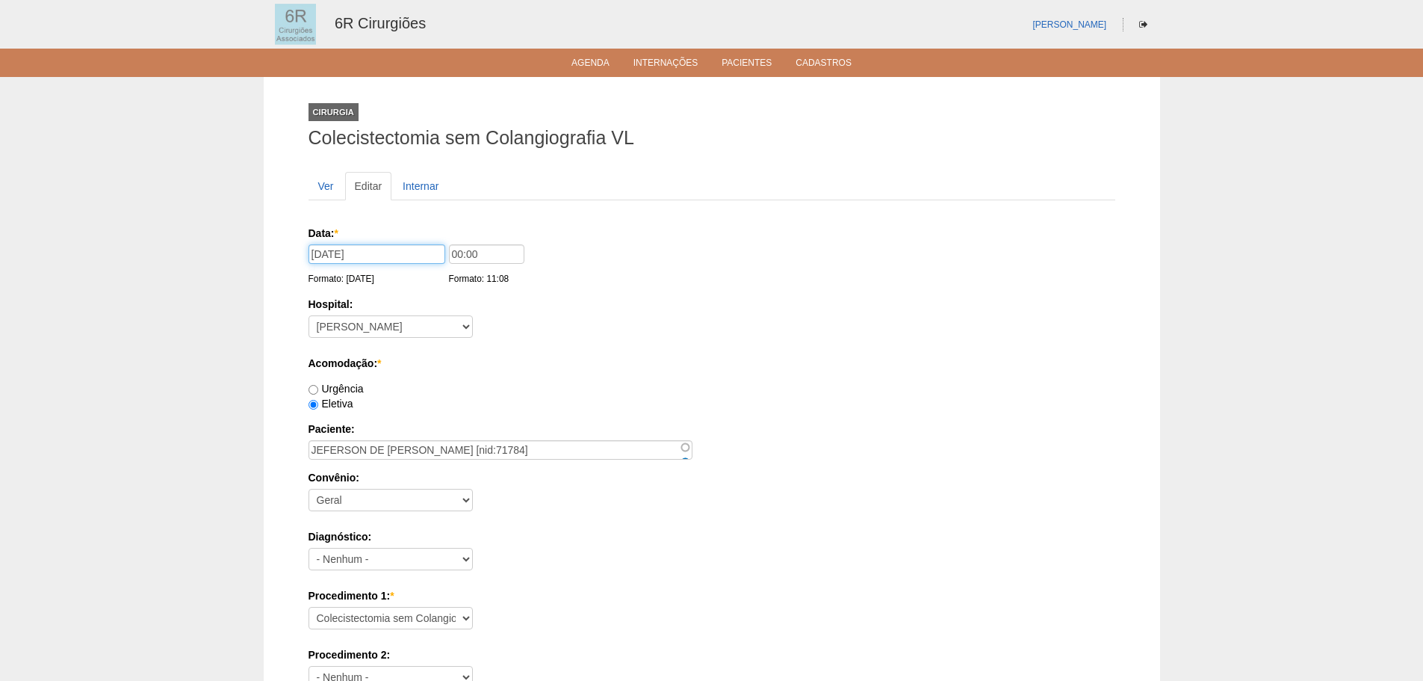
click at [437, 257] on input "27/09/2025" at bounding box center [377, 253] width 137 height 19
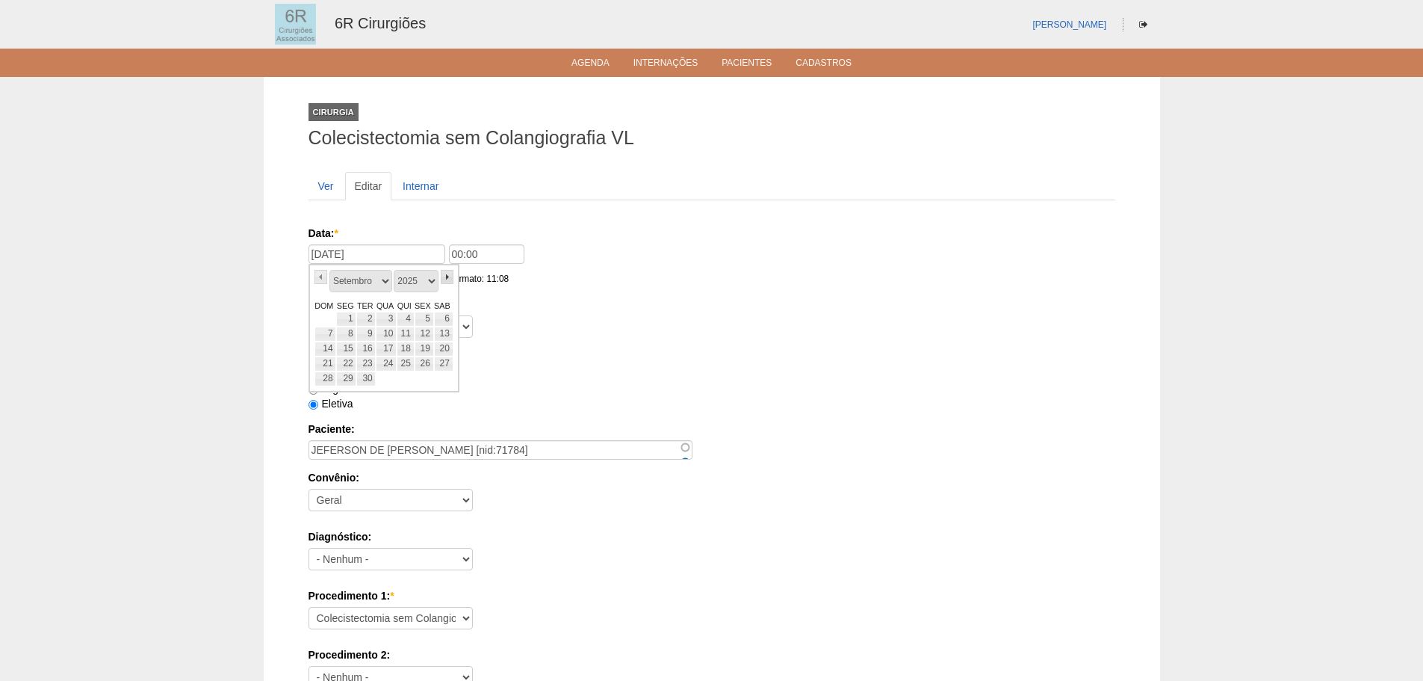
click at [450, 276] on link "»" at bounding box center [447, 277] width 13 height 14
click at [343, 347] on link "10" at bounding box center [346, 348] width 20 height 15
type input "10/11/2025"
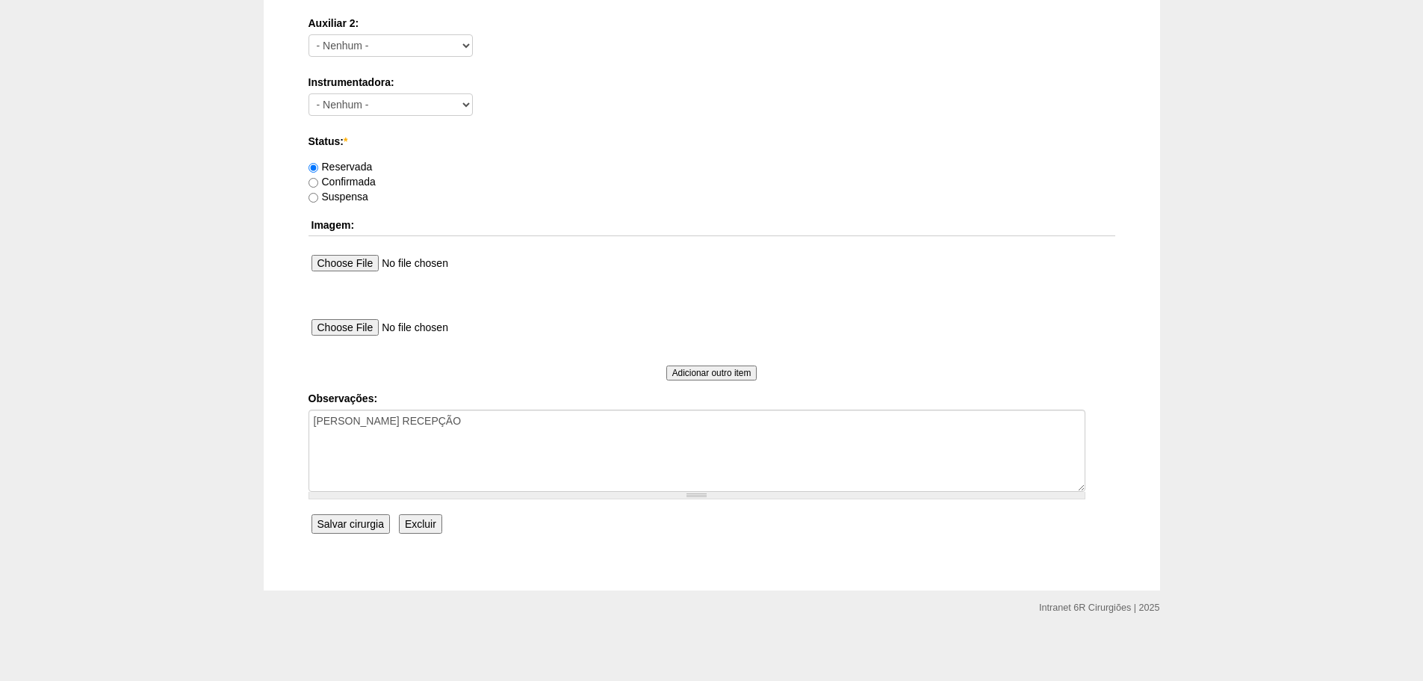
click at [357, 520] on input "Salvar cirurgia" at bounding box center [351, 523] width 78 height 19
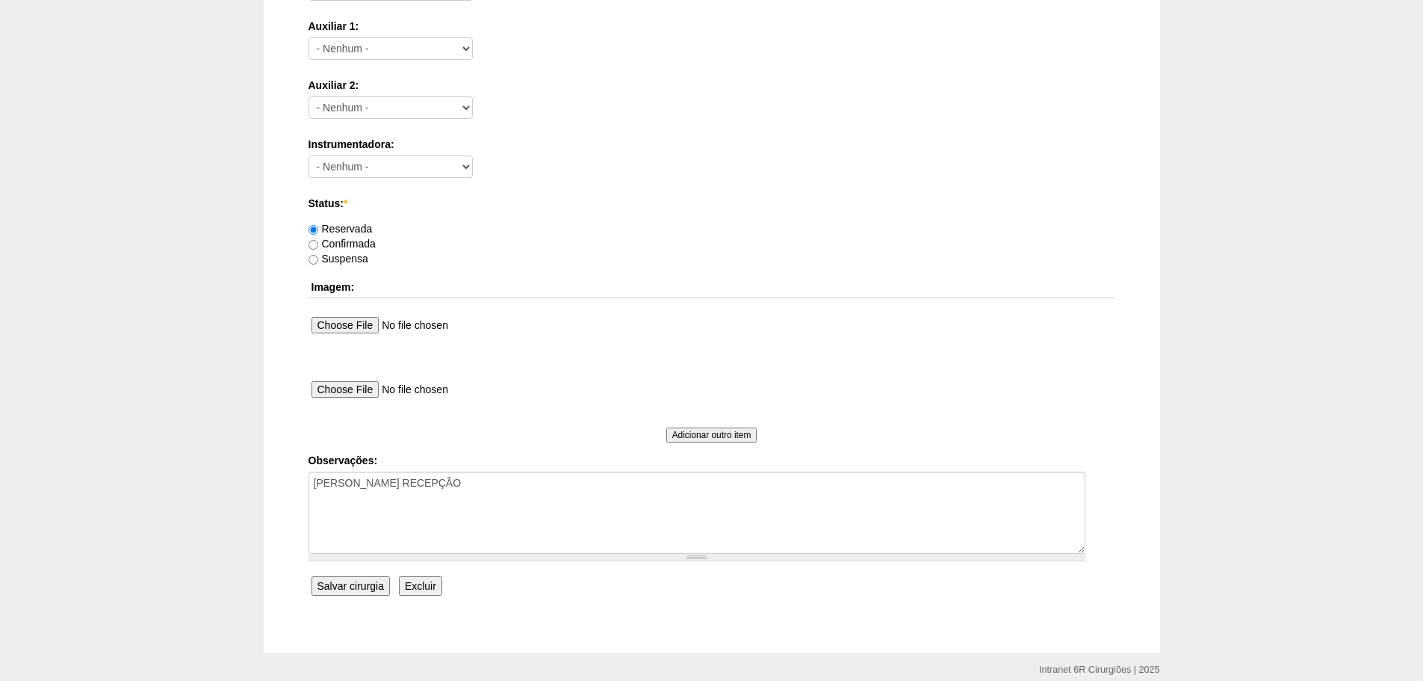
scroll to position [147, 0]
